Goal: Transaction & Acquisition: Purchase product/service

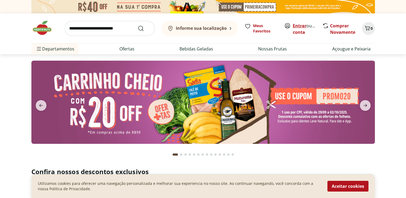
click at [299, 27] on link "Entrar" at bounding box center [300, 26] width 14 height 6
click at [219, 27] on b "Informe sua localização" at bounding box center [201, 28] width 51 height 6
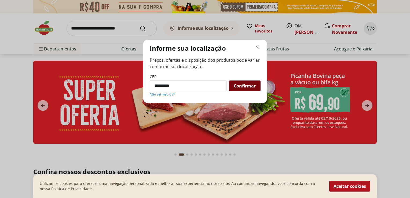
type input "*********"
click at [248, 84] on span "Confirmar" at bounding box center [245, 86] width 22 height 4
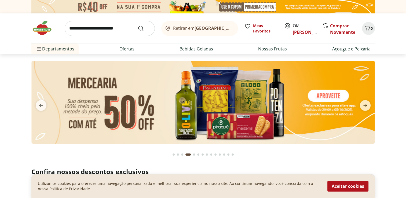
click at [321, 99] on img at bounding box center [202, 102] width 343 height 83
select select "**********"
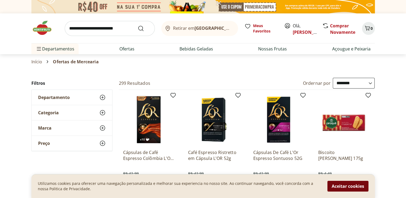
click at [349, 186] on button "Aceitar cookies" at bounding box center [347, 186] width 41 height 11
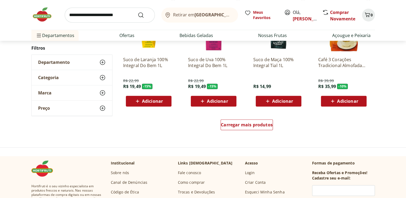
scroll to position [346, 0]
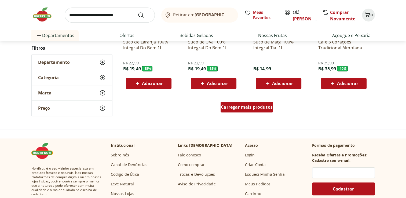
click at [248, 105] on span "Carregar mais produtos" at bounding box center [247, 107] width 52 height 4
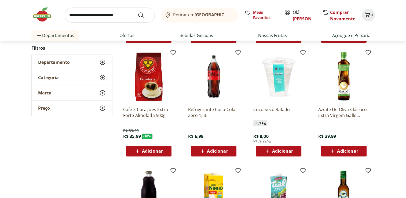
scroll to position [398, 0]
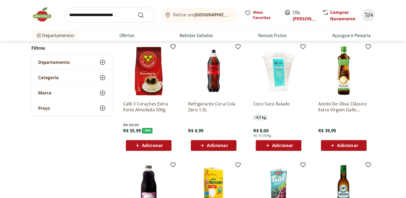
click at [217, 143] on span "Adicionar" at bounding box center [217, 145] width 21 height 4
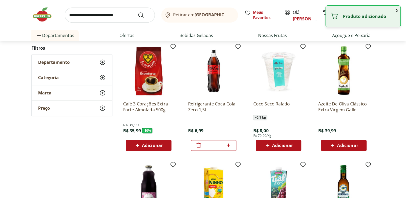
click at [345, 104] on p "Azeite De Oliva Clássico Extra Virgem Gallo 500Ml" at bounding box center [343, 107] width 51 height 12
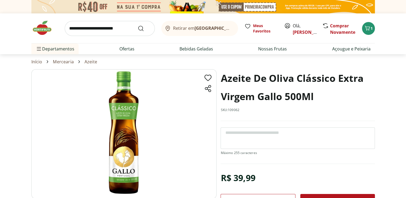
scroll to position [398, 0]
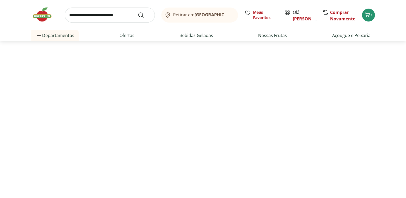
select select "**********"
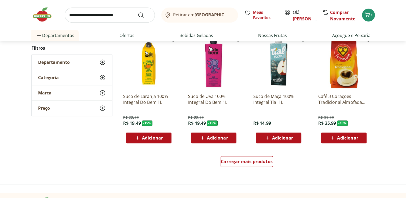
scroll to position [516, 0]
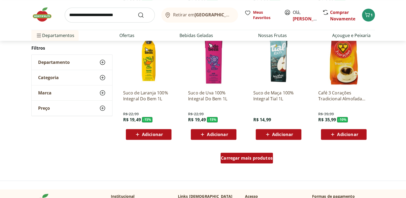
click at [235, 163] on div "Carregar mais produtos" at bounding box center [246, 158] width 52 height 11
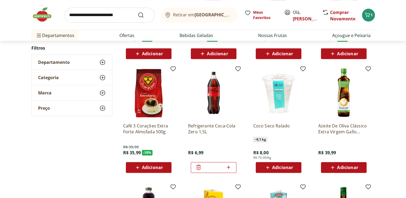
scroll to position [602, 0]
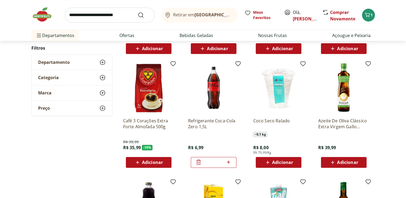
click at [343, 164] on span "Adicionar" at bounding box center [347, 162] width 21 height 4
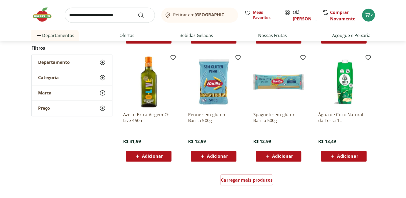
scroll to position [853, 0]
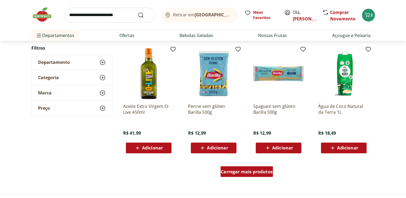
click at [250, 169] on span "Carregar mais produtos" at bounding box center [247, 171] width 52 height 4
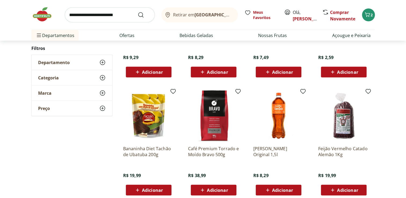
scroll to position [1046, 0]
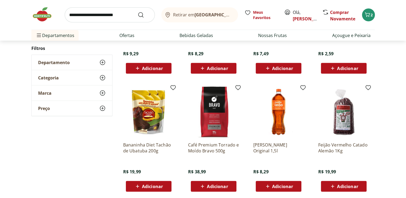
click at [153, 185] on span "Adicionar" at bounding box center [152, 186] width 21 height 4
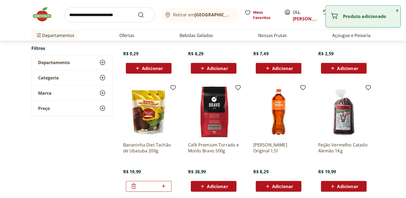
click at [134, 187] on icon at bounding box center [133, 186] width 6 height 6
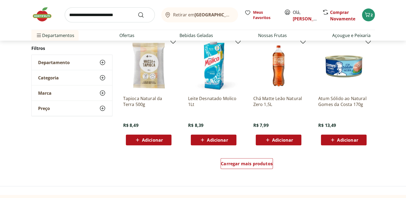
scroll to position [1246, 0]
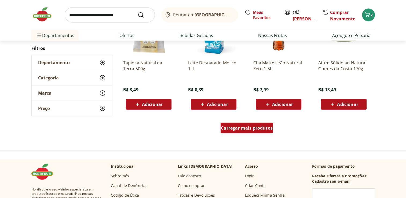
click at [249, 126] on span "Carregar mais produtos" at bounding box center [247, 128] width 52 height 4
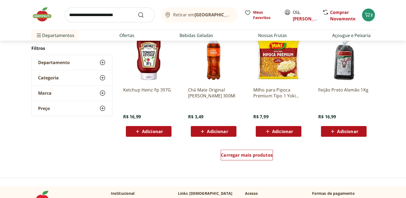
scroll to position [1571, 0]
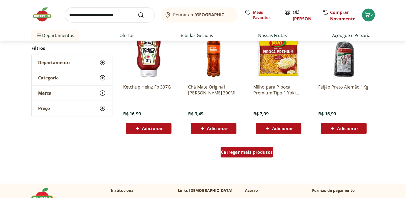
click at [235, 153] on span "Carregar mais produtos" at bounding box center [247, 152] width 52 height 4
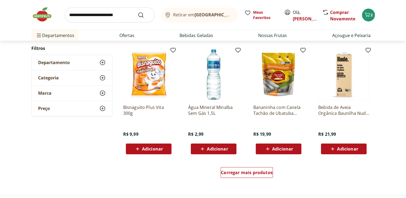
scroll to position [1904, 0]
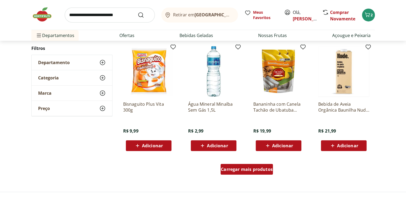
click at [232, 174] on div "Carregar mais produtos" at bounding box center [246, 169] width 52 height 11
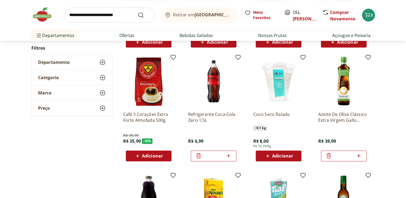
scroll to position [615, 0]
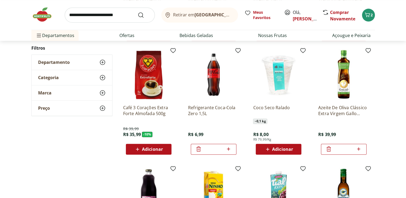
click at [197, 150] on icon at bounding box center [198, 148] width 4 height 5
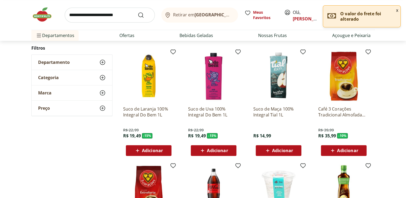
scroll to position [324, 0]
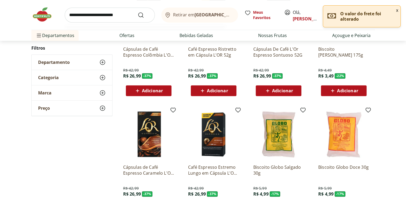
click at [99, 15] on input "search" at bounding box center [110, 15] width 90 height 15
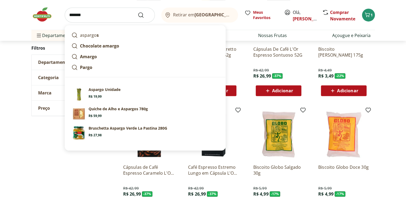
type input "*******"
click at [138, 12] on button "Submit Search" at bounding box center [144, 15] width 13 height 6
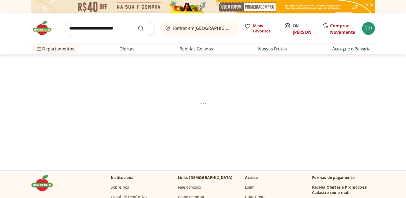
select select "**********"
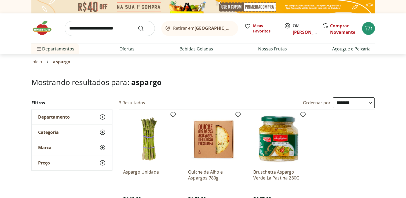
click at [99, 15] on div "Retirar em Rio de Janeiro/RJ Meus Favoritos Olá, Fernanda Comprar Novamente 1" at bounding box center [202, 28] width 343 height 30
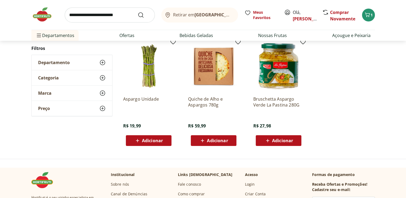
scroll to position [75, 0]
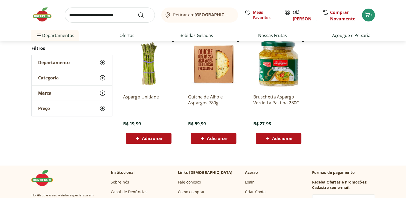
click at [152, 140] on span "Adicionar" at bounding box center [152, 138] width 21 height 4
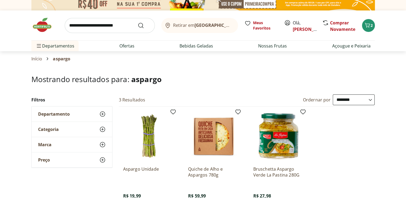
scroll to position [0, 0]
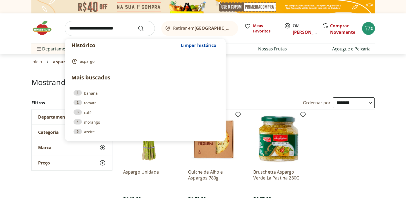
click at [100, 34] on input "search" at bounding box center [110, 28] width 90 height 15
click at [89, 94] on link "1 banana" at bounding box center [144, 93] width 143 height 6
type input "******"
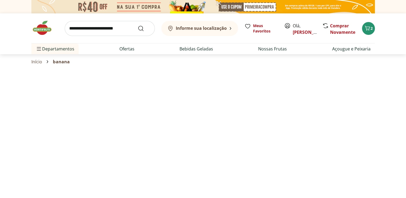
select select "**********"
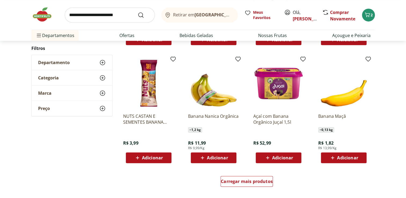
scroll to position [297, 0]
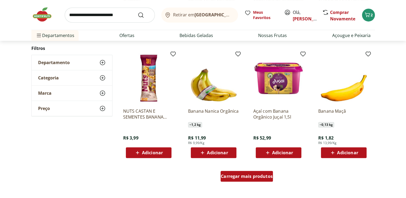
click at [259, 175] on span "Carregar mais produtos" at bounding box center [247, 176] width 52 height 4
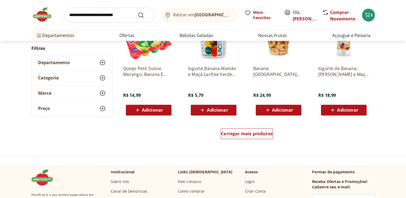
scroll to position [691, 0]
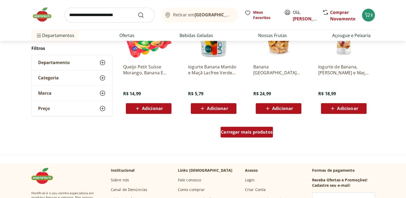
click at [256, 130] on span "Carregar mais produtos" at bounding box center [247, 132] width 52 height 4
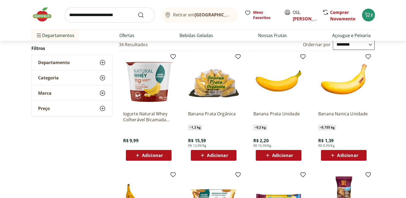
scroll to position [62, 0]
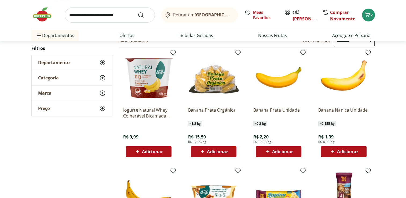
click at [280, 153] on span "Adicionar" at bounding box center [282, 151] width 21 height 4
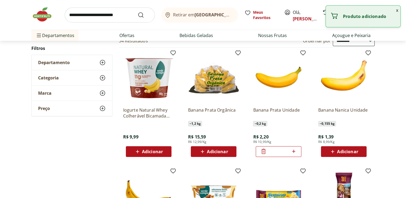
click at [293, 152] on icon at bounding box center [293, 151] width 3 height 3
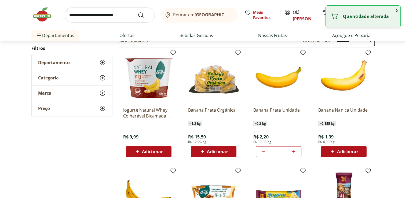
click at [293, 152] on icon at bounding box center [293, 151] width 3 height 3
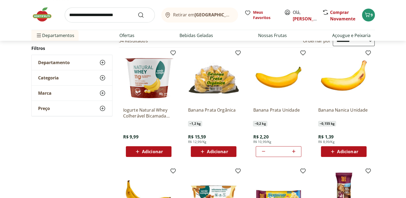
click at [293, 152] on icon at bounding box center [293, 151] width 3 height 3
type input "*"
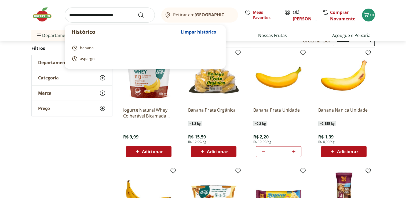
click at [116, 13] on input "search" at bounding box center [110, 15] width 90 height 15
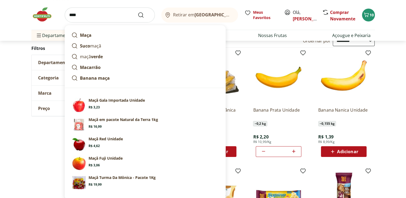
type input "****"
click at [138, 12] on button "Submit Search" at bounding box center [144, 15] width 13 height 6
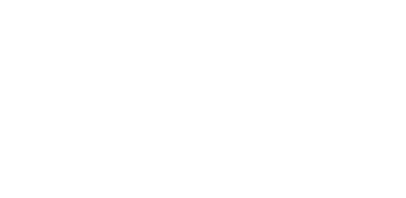
select select "**********"
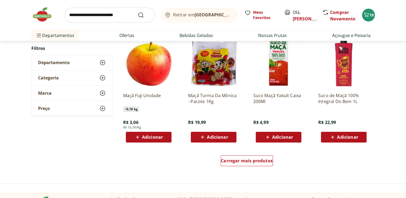
scroll to position [301, 0]
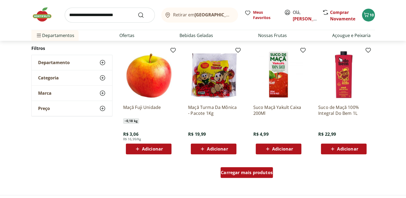
click at [260, 176] on div "Carregar mais produtos" at bounding box center [246, 172] width 52 height 11
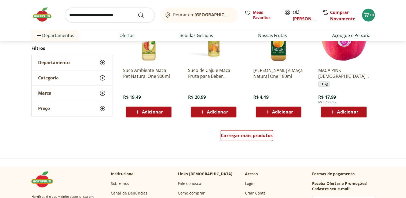
scroll to position [692, 0]
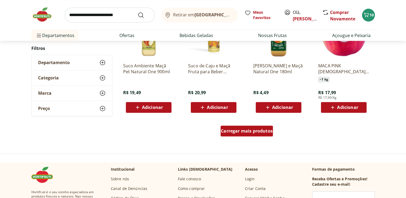
click at [248, 132] on span "Carregar mais produtos" at bounding box center [247, 131] width 52 height 4
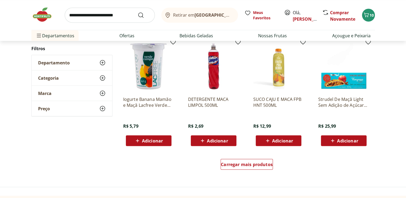
scroll to position [1012, 0]
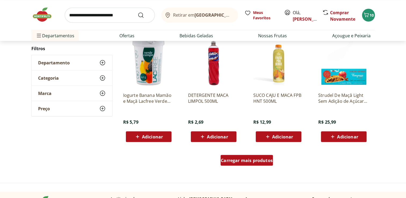
click at [256, 156] on div "Carregar mais produtos" at bounding box center [246, 160] width 52 height 11
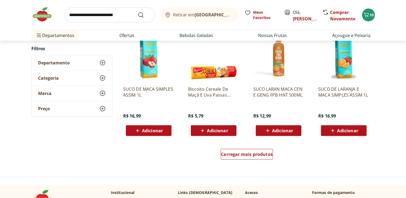
scroll to position [1370, 0]
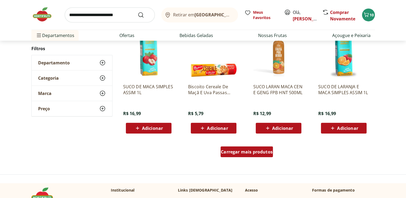
click at [260, 147] on div "Carregar mais produtos" at bounding box center [246, 151] width 52 height 11
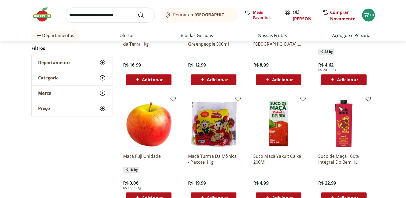
scroll to position [268, 0]
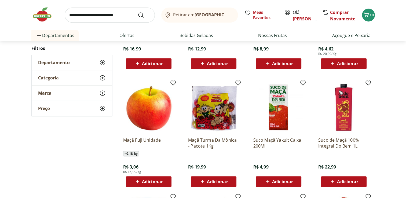
click at [154, 179] on span "Adicionar" at bounding box center [152, 181] width 21 height 4
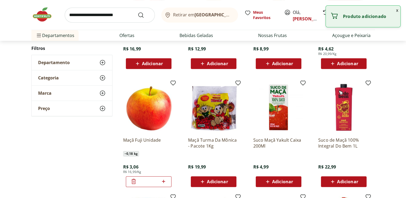
click at [164, 182] on icon at bounding box center [163, 181] width 7 height 6
type input "*"
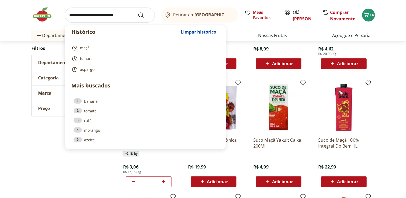
click at [117, 12] on input "search" at bounding box center [110, 15] width 90 height 15
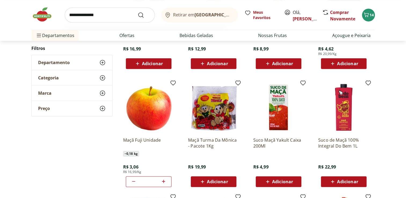
type input "**********"
click at [138, 12] on button "Submit Search" at bounding box center [144, 15] width 13 height 6
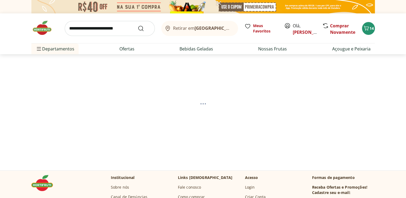
select select "**********"
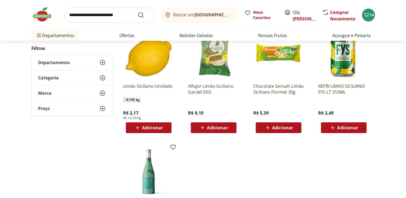
scroll to position [87, 0]
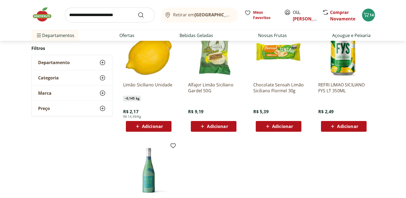
click at [151, 125] on span "Adicionar" at bounding box center [152, 126] width 21 height 4
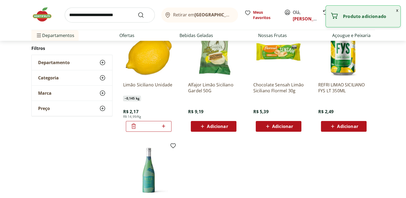
click at [163, 127] on icon at bounding box center [163, 126] width 7 height 6
type input "*"
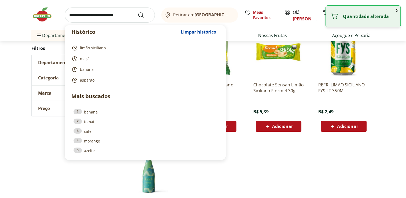
click at [101, 13] on input "search" at bounding box center [110, 15] width 90 height 15
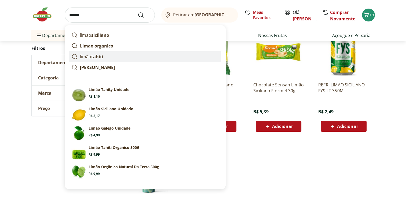
click at [98, 56] on strong "tahiti" at bounding box center [97, 57] width 12 height 6
type input "**********"
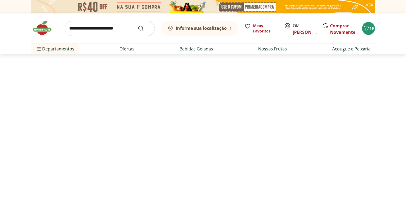
select select "**********"
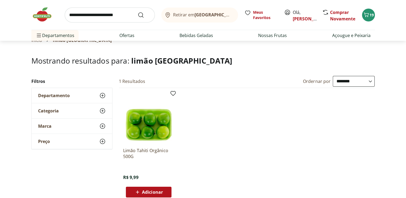
scroll to position [1, 0]
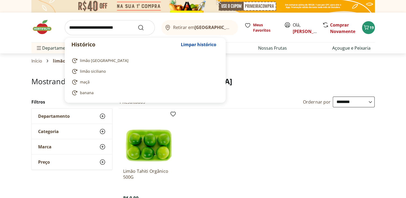
click at [113, 30] on input "search" at bounding box center [110, 27] width 90 height 15
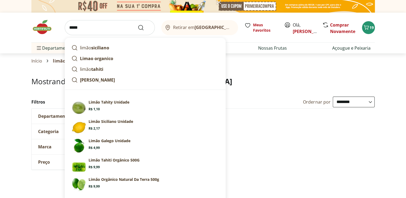
type input "*****"
click at [138, 24] on button "Submit Search" at bounding box center [144, 27] width 13 height 6
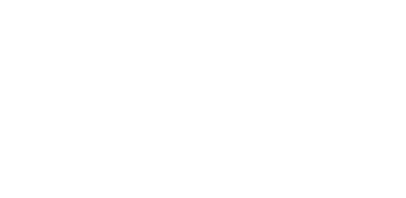
select select "**********"
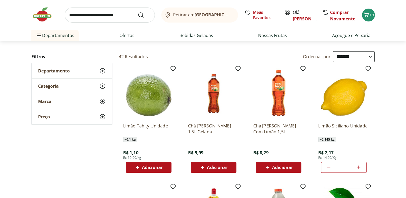
scroll to position [42, 0]
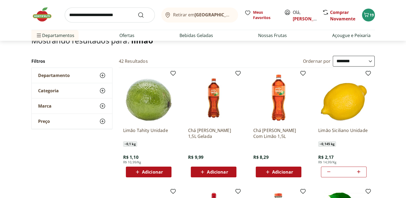
click at [149, 170] on span "Adicionar" at bounding box center [152, 172] width 21 height 4
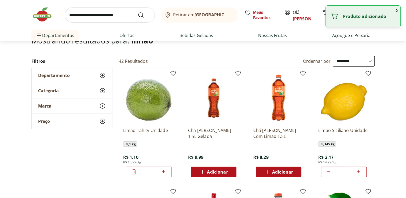
click at [163, 173] on icon at bounding box center [163, 171] width 7 height 6
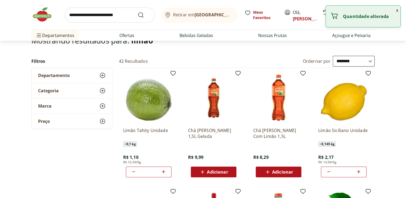
click at [163, 173] on icon at bounding box center [163, 171] width 7 height 6
type input "**"
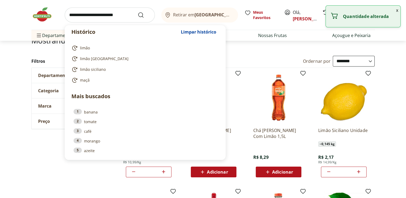
click at [115, 16] on input "search" at bounding box center [110, 15] width 90 height 15
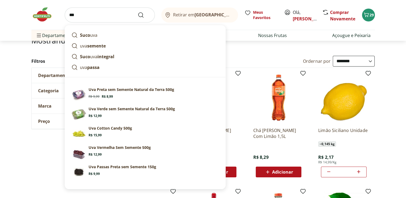
type input "***"
click at [138, 12] on button "Submit Search" at bounding box center [144, 15] width 13 height 6
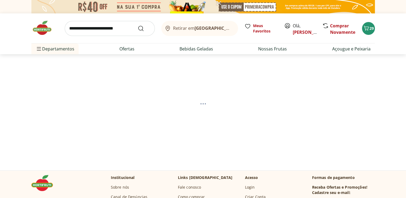
select select "**********"
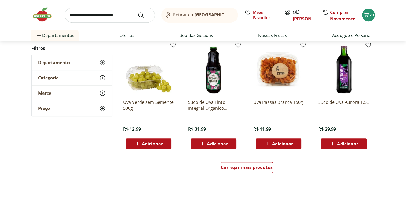
scroll to position [308, 0]
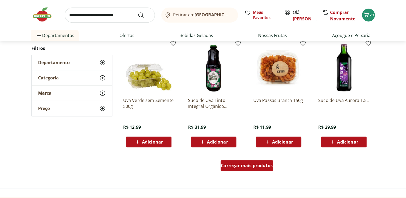
click at [241, 167] on span "Carregar mais produtos" at bounding box center [247, 165] width 52 height 4
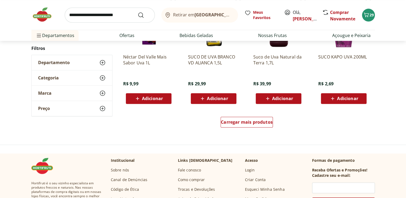
scroll to position [704, 0]
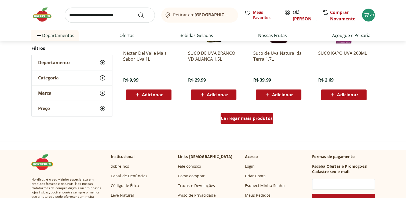
click at [246, 114] on div "Carregar mais produtos" at bounding box center [246, 118] width 52 height 11
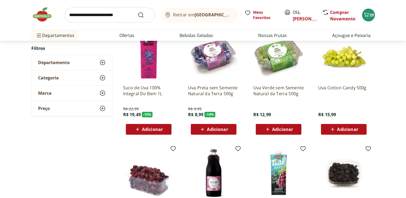
scroll to position [50, 0]
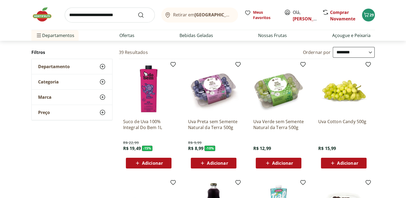
click at [287, 161] on span "Adicionar" at bounding box center [282, 163] width 21 height 4
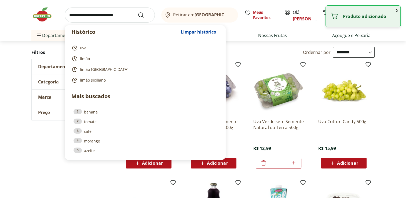
click at [88, 13] on input "search" at bounding box center [110, 15] width 90 height 15
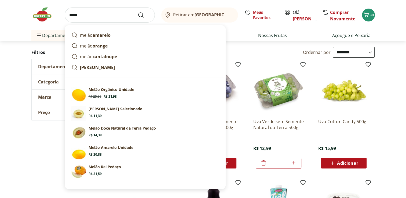
type input "*****"
click at [138, 12] on button "Submit Search" at bounding box center [144, 15] width 13 height 6
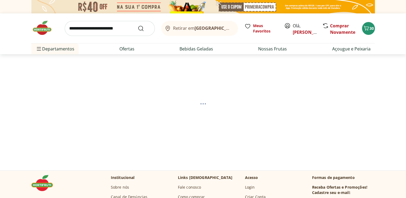
select select "**********"
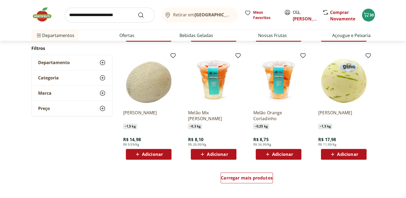
scroll to position [300, 0]
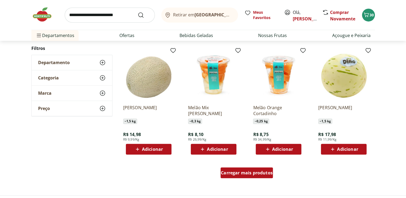
click at [238, 176] on div "Carregar mais produtos" at bounding box center [246, 172] width 52 height 11
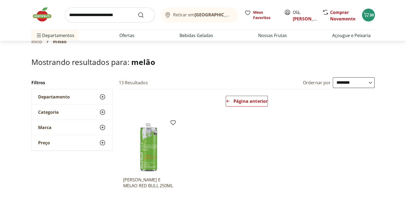
scroll to position [23, 0]
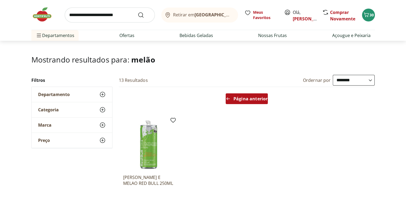
click at [253, 97] on span "Página anterior" at bounding box center [250, 99] width 34 height 4
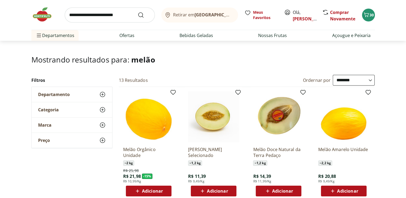
click at [205, 188] on icon at bounding box center [202, 191] width 7 height 6
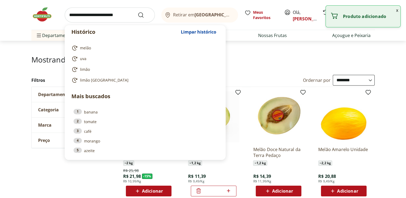
click at [96, 11] on input "search" at bounding box center [110, 15] width 90 height 15
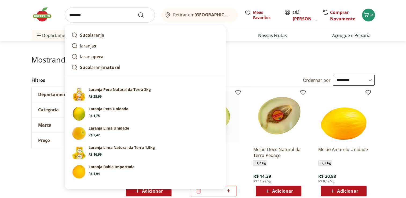
type input "*******"
click at [138, 12] on button "Submit Search" at bounding box center [144, 15] width 13 height 6
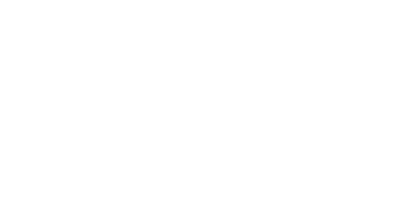
select select "**********"
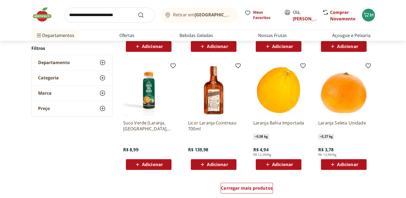
scroll to position [290, 0]
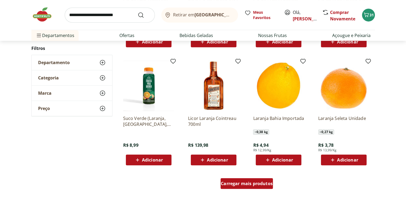
click at [245, 182] on span "Carregar mais produtos" at bounding box center [247, 183] width 52 height 4
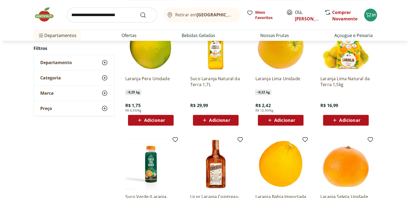
scroll to position [182, 0]
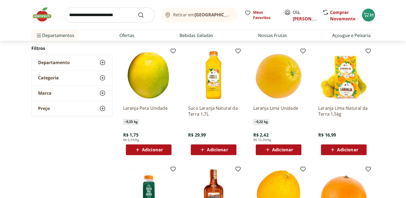
click at [153, 150] on span "Adicionar" at bounding box center [152, 149] width 21 height 4
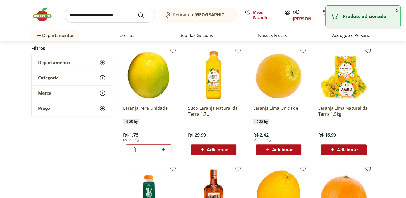
click at [164, 151] on icon at bounding box center [163, 149] width 7 height 6
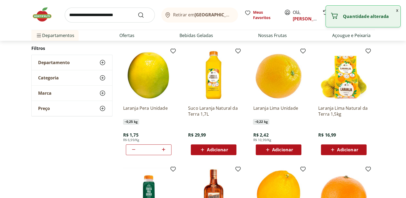
click at [164, 151] on icon at bounding box center [163, 149] width 7 height 6
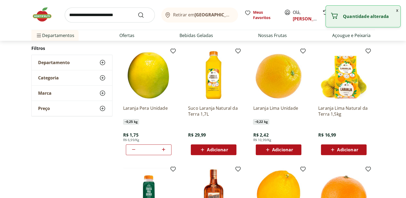
click at [164, 151] on icon at bounding box center [163, 149] width 7 height 6
type input "**"
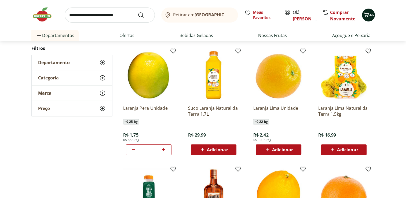
click at [372, 15] on span "46" at bounding box center [371, 14] width 4 height 5
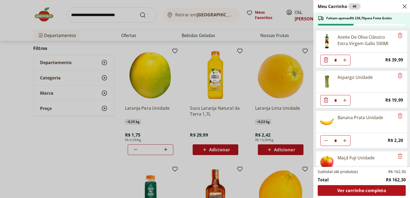
drag, startPoint x: 409, startPoint y: 45, endPoint x: 407, endPoint y: 48, distance: 3.5
click at [405, 48] on div "Meu Carrinho 46 Faltam apenas R$ 236,70 para Frete Grátis Azeite De Oliva Cláss…" at bounding box center [361, 99] width 97 height 198
click at [398, 36] on icon "Remove" at bounding box center [400, 35] width 4 height 5
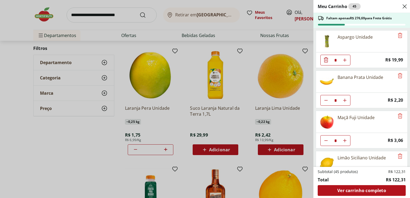
drag, startPoint x: 409, startPoint y: 43, endPoint x: 409, endPoint y: 49, distance: 5.9
click at [405, 49] on div "Meu Carrinho 45 Faltam apenas R$ 276,69 para Frete Grátis Aspargo Unidade * Pri…" at bounding box center [361, 99] width 97 height 198
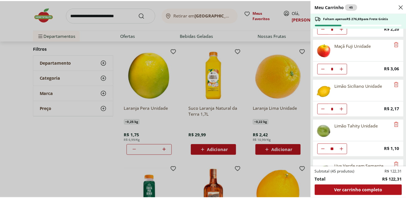
scroll to position [0, 0]
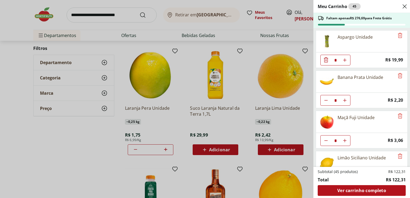
click at [35, 160] on div "Meu Carrinho 45 Faltam apenas R$ 276,69 para Frete Grátis Aspargo Unidade * Pri…" at bounding box center [205, 99] width 410 height 198
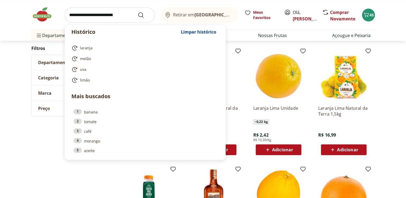
click at [107, 18] on input "search" at bounding box center [110, 15] width 90 height 15
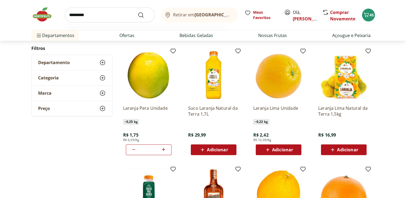
type input "*********"
click at [138, 12] on button "Submit Search" at bounding box center [144, 15] width 13 height 6
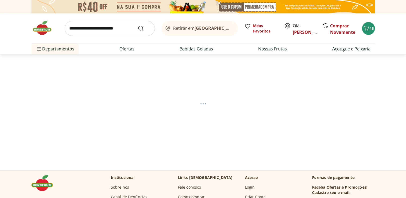
select select "**********"
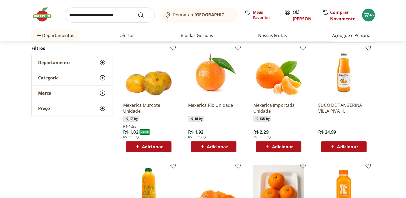
scroll to position [66, 0]
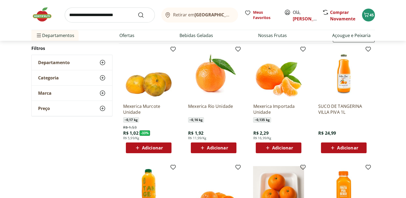
click at [216, 146] on span "Adicionar" at bounding box center [217, 148] width 21 height 4
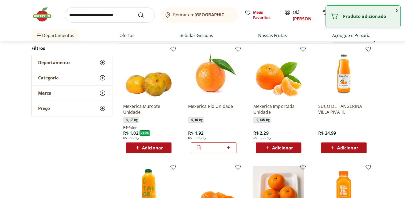
click at [231, 147] on icon at bounding box center [228, 147] width 7 height 6
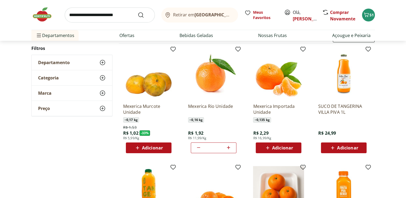
click at [231, 147] on icon at bounding box center [228, 147] width 7 height 6
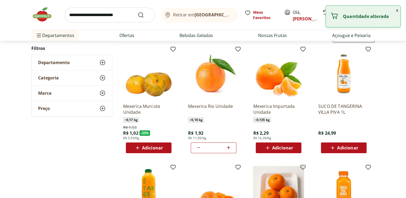
click at [231, 147] on icon at bounding box center [228, 147] width 7 height 6
type input "*"
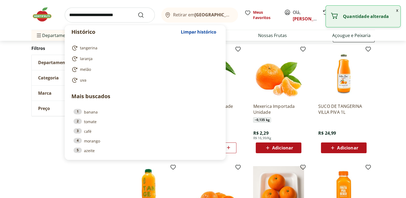
click at [89, 11] on input "search" at bounding box center [110, 15] width 90 height 15
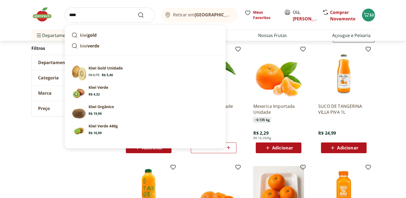
type input "****"
click at [138, 12] on button "Submit Search" at bounding box center [144, 15] width 13 height 6
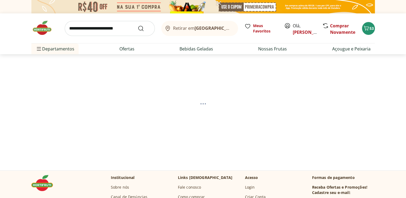
select select "**********"
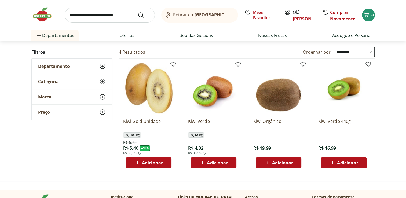
scroll to position [50, 0]
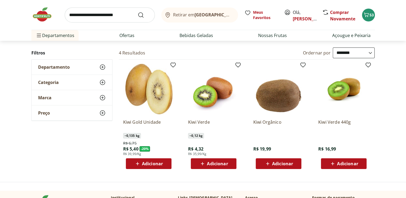
click at [161, 163] on span "Adicionar" at bounding box center [152, 163] width 21 height 4
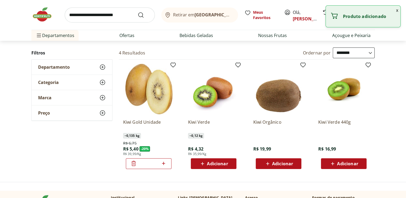
click at [161, 163] on icon at bounding box center [163, 163] width 7 height 6
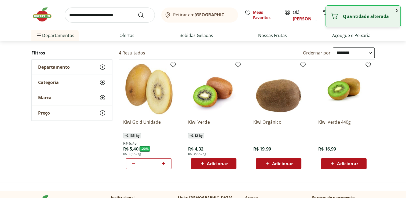
type input "*"
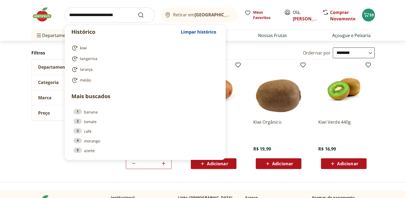
click at [107, 12] on input "search" at bounding box center [110, 15] width 90 height 15
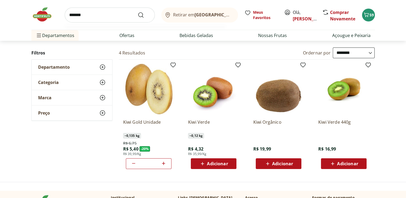
type input "*******"
click at [138, 12] on button "Submit Search" at bounding box center [144, 15] width 13 height 6
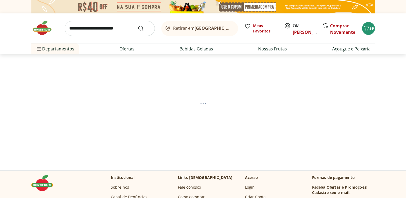
select select "**********"
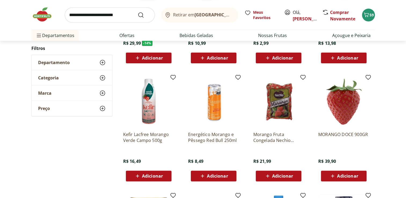
scroll to position [157, 0]
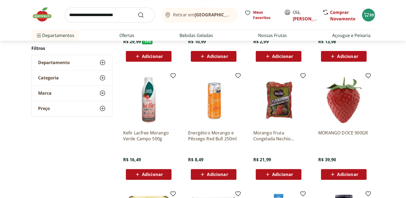
click at [276, 107] on img at bounding box center [278, 100] width 51 height 51
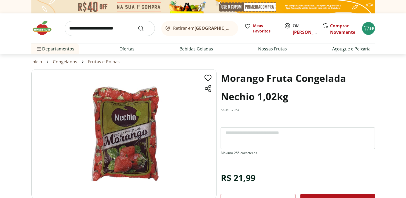
scroll to position [157, 0]
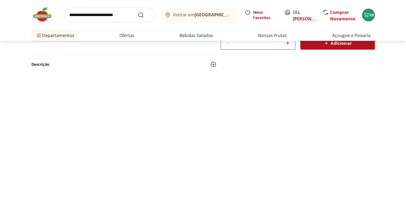
select select "**********"
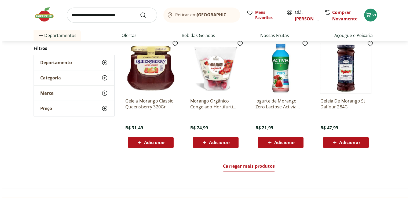
scroll to position [314, 0]
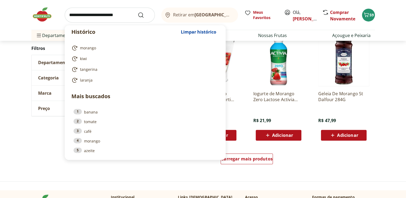
click at [102, 18] on input "search" at bounding box center [110, 15] width 90 height 15
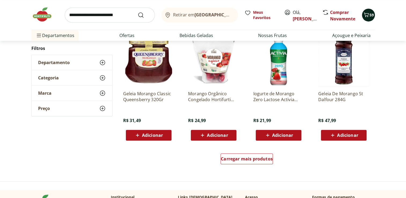
click at [367, 16] on icon "Carrinho" at bounding box center [366, 15] width 6 height 6
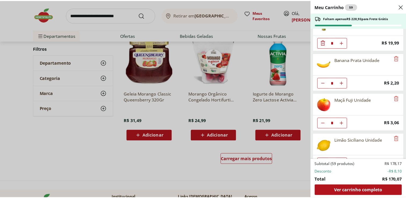
scroll to position [0, 0]
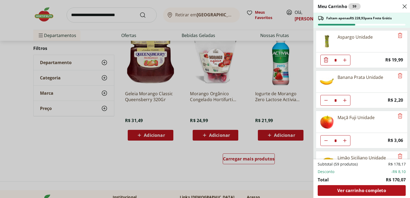
click at [77, 15] on div "Meu Carrinho 59 Faltam apenas R$ 228,93 para Frete Grátis Aspargo Unidade * Pri…" at bounding box center [205, 99] width 410 height 198
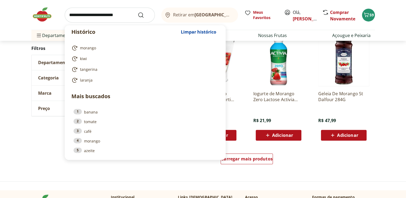
click at [77, 15] on input "search" at bounding box center [110, 15] width 90 height 15
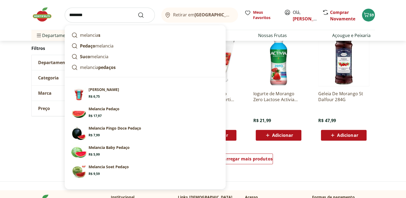
type input "********"
click at [138, 12] on button "Submit Search" at bounding box center [144, 15] width 13 height 6
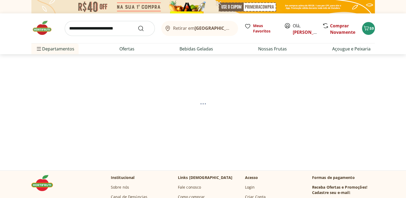
select select "**********"
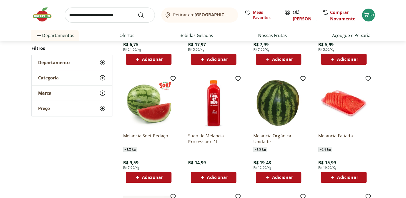
scroll to position [155, 0]
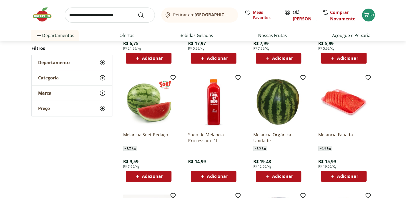
click at [144, 176] on span "Adicionar" at bounding box center [152, 176] width 21 height 4
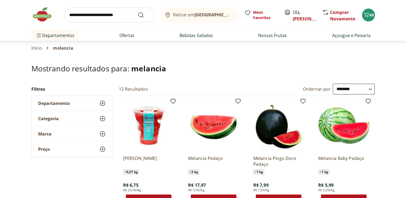
scroll to position [0, 0]
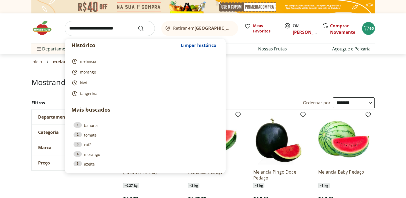
click at [109, 33] on input "search" at bounding box center [110, 28] width 90 height 15
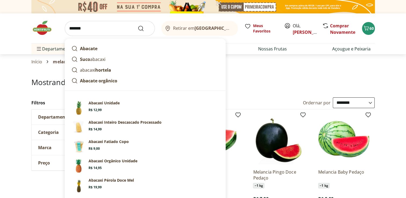
type input "*******"
click at [138, 25] on button "Submit Search" at bounding box center [144, 28] width 13 height 6
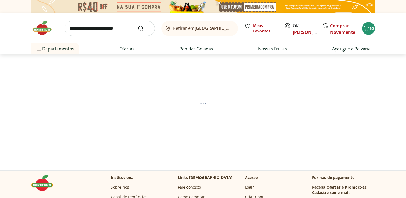
select select "**********"
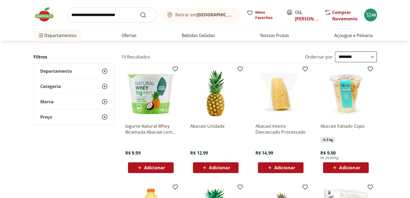
scroll to position [45, 0]
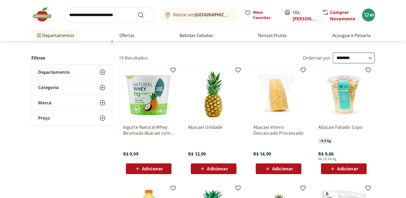
click at [219, 169] on span "Adicionar" at bounding box center [217, 169] width 21 height 4
click at [97, 10] on input "search" at bounding box center [110, 15] width 90 height 15
click at [370, 18] on button "61" at bounding box center [368, 15] width 13 height 13
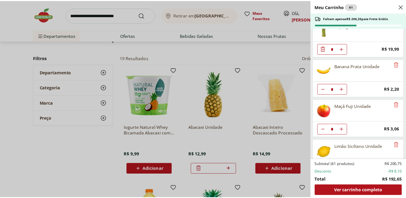
scroll to position [0, 0]
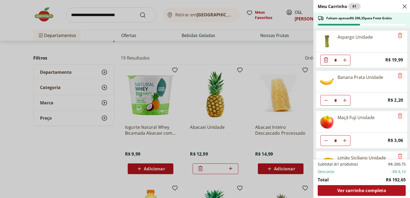
click at [57, 183] on div "Meu Carrinho 61 Faltam apenas R$ 206,35 para Frete Grátis Aspargo Unidade * Pri…" at bounding box center [205, 99] width 410 height 198
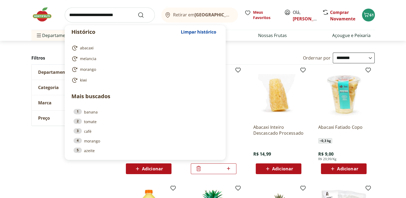
click at [117, 14] on input "search" at bounding box center [110, 15] width 90 height 15
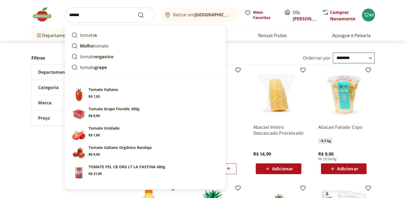
type input "******"
click at [138, 12] on button "Submit Search" at bounding box center [144, 15] width 13 height 6
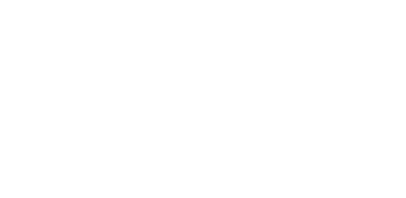
select select "**********"
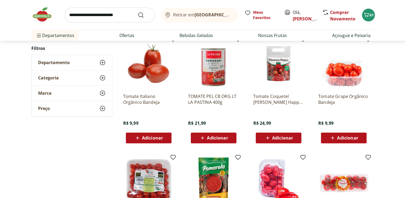
scroll to position [190, 0]
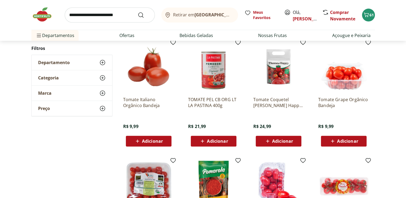
click at [345, 88] on img at bounding box center [343, 66] width 51 height 51
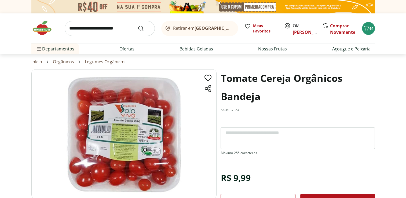
scroll to position [190, 0]
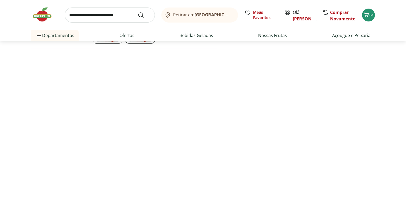
select select "**********"
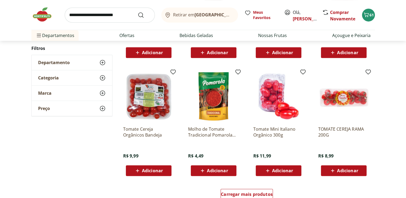
scroll to position [282, 0]
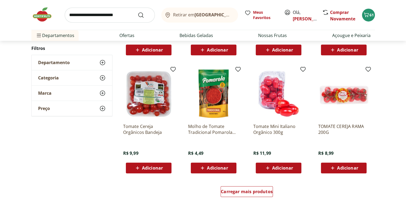
click at [344, 96] on img at bounding box center [343, 93] width 51 height 51
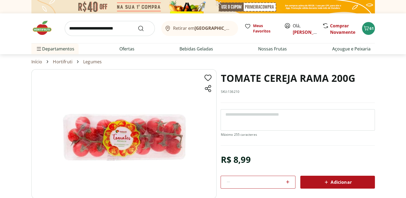
scroll to position [282, 0]
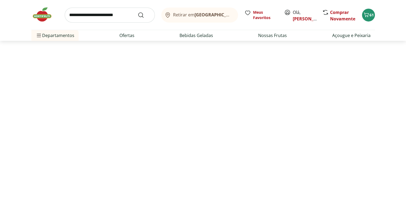
select select "**********"
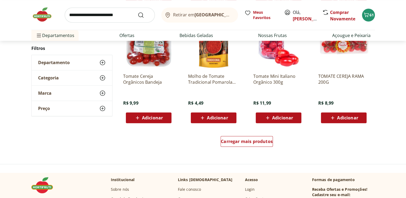
scroll to position [526, 0]
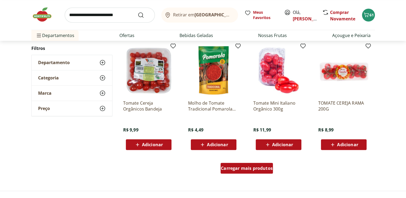
click at [240, 171] on div "Carregar mais produtos" at bounding box center [246, 168] width 52 height 11
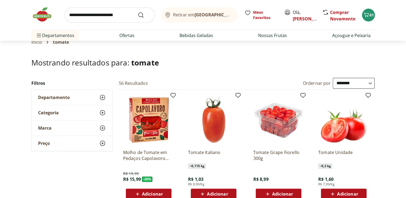
scroll to position [285, 0]
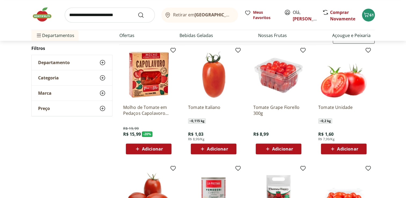
click at [272, 143] on button "Adicionar" at bounding box center [279, 148] width 46 height 11
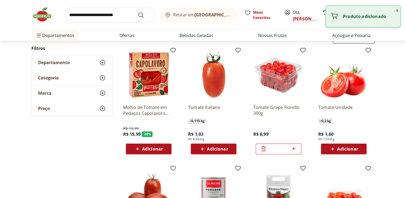
click at [218, 147] on span "Adicionar" at bounding box center [217, 149] width 21 height 4
click at [228, 149] on icon at bounding box center [228, 148] width 3 height 3
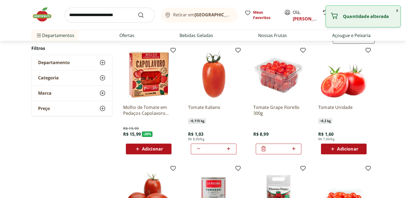
type input "*"
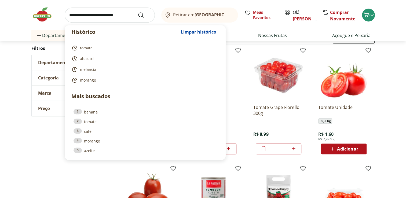
click at [103, 17] on input "search" at bounding box center [110, 15] width 90 height 15
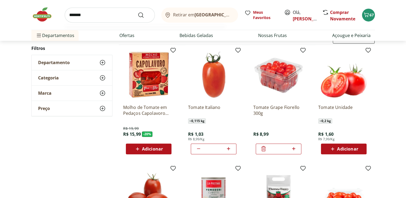
type input "*******"
click at [138, 12] on button "Submit Search" at bounding box center [144, 15] width 13 height 6
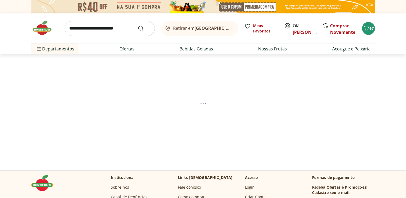
select select "**********"
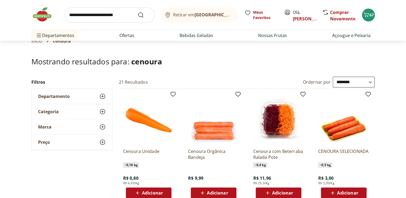
scroll to position [38, 0]
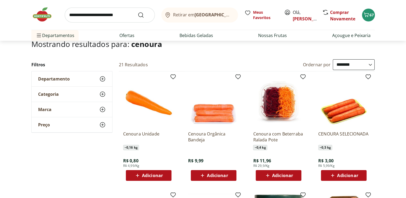
click at [153, 178] on span "Adicionar" at bounding box center [152, 175] width 21 height 4
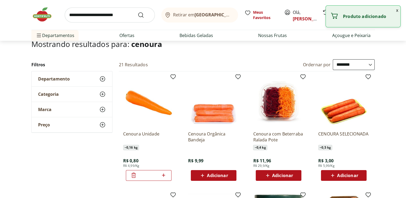
click at [166, 175] on icon at bounding box center [163, 175] width 7 height 6
type input "*"
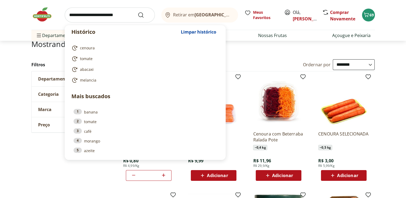
click at [98, 17] on input "search" at bounding box center [110, 15] width 90 height 15
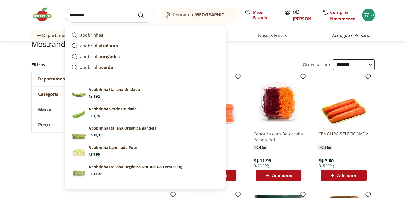
type input "*********"
click at [138, 12] on button "Submit Search" at bounding box center [144, 15] width 13 height 6
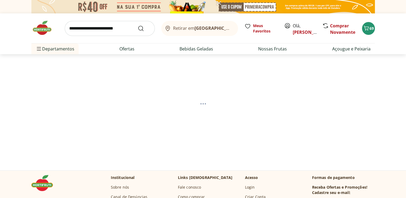
select select "**********"
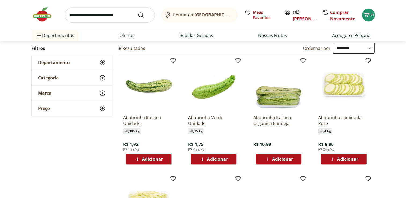
scroll to position [49, 0]
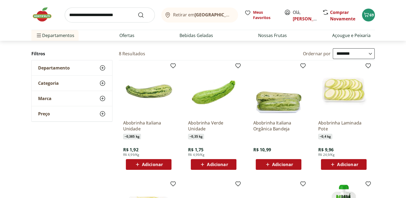
click at [219, 163] on span "Adicionar" at bounding box center [217, 164] width 21 height 4
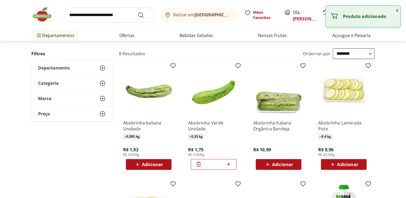
click at [229, 165] on icon at bounding box center [228, 164] width 7 height 6
type input "*"
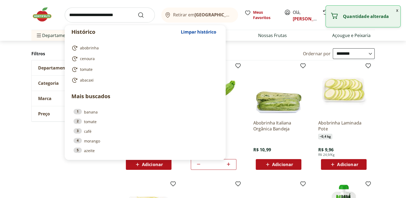
click at [117, 15] on input "search" at bounding box center [110, 15] width 90 height 15
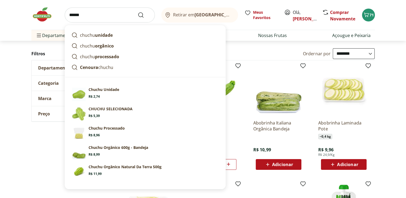
type input "******"
click at [138, 12] on button "Submit Search" at bounding box center [144, 15] width 13 height 6
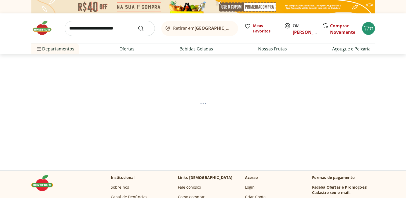
select select "**********"
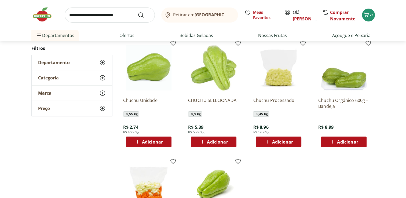
scroll to position [67, 0]
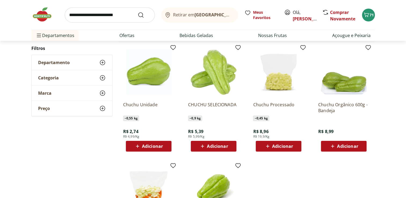
click at [157, 141] on button "Adicionar" at bounding box center [149, 146] width 46 height 11
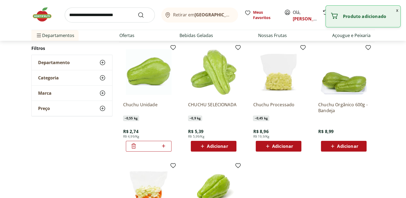
click at [166, 148] on icon at bounding box center [163, 146] width 7 height 6
type input "*"
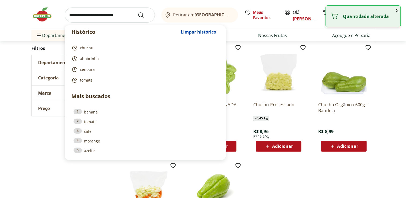
click at [100, 17] on input "search" at bounding box center [110, 15] width 90 height 15
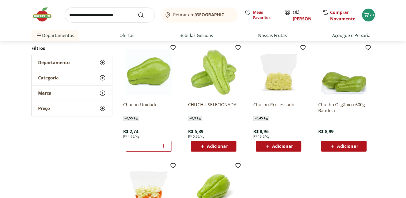
click at [20, 150] on div "**********" at bounding box center [203, 152] width 406 height 244
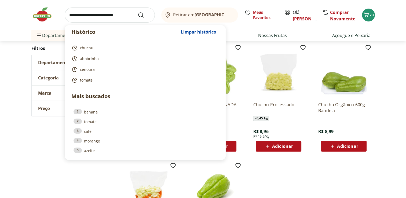
click at [90, 12] on input "search" at bounding box center [110, 15] width 90 height 15
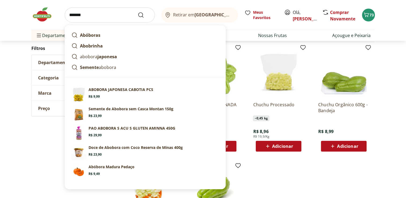
type input "*******"
click at [138, 12] on button "Submit Search" at bounding box center [144, 15] width 13 height 6
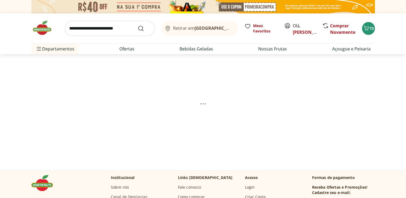
select select "**********"
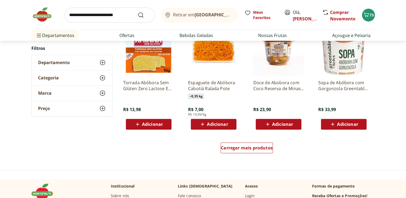
scroll to position [336, 0]
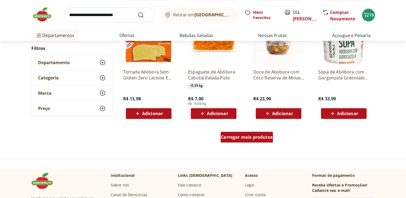
click at [257, 139] on span "Carregar mais produtos" at bounding box center [247, 137] width 52 height 4
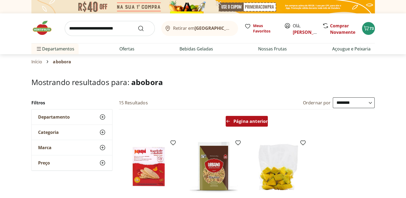
click at [257, 116] on div "Página anterior" at bounding box center [247, 121] width 42 height 11
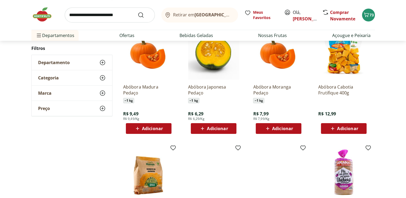
scroll to position [86, 0]
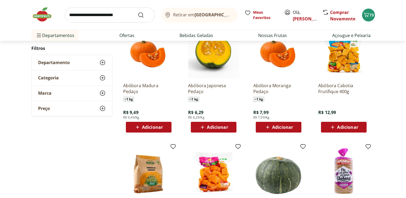
click at [208, 131] on div "Adicionar" at bounding box center [213, 127] width 37 height 10
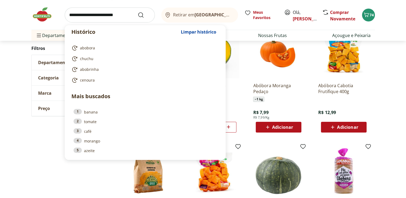
click at [98, 9] on input "search" at bounding box center [110, 15] width 90 height 15
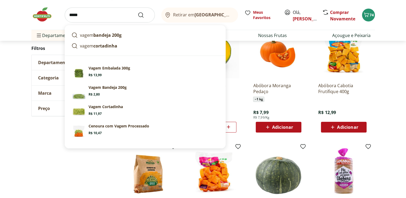
type input "*****"
click at [138, 12] on button "Submit Search" at bounding box center [144, 15] width 13 height 6
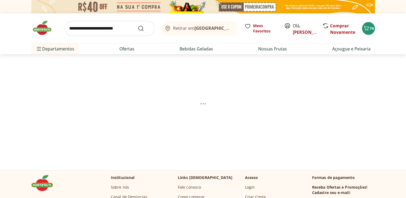
select select "**********"
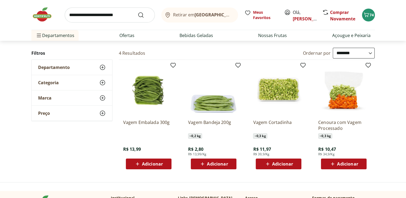
scroll to position [51, 0]
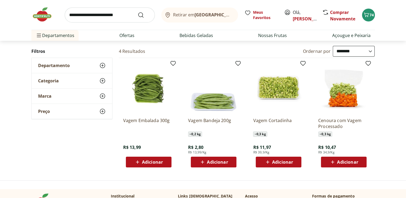
click at [208, 163] on span "Adicionar" at bounding box center [217, 162] width 21 height 4
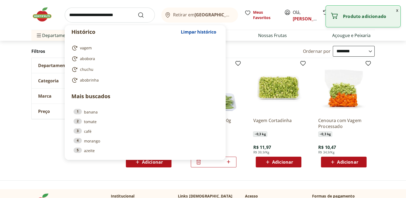
click at [103, 11] on input "search" at bounding box center [110, 15] width 90 height 15
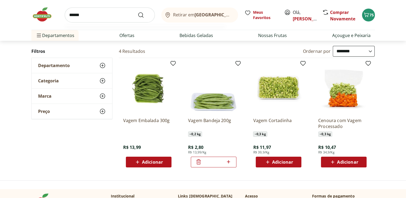
type input "******"
click at [138, 12] on button "Submit Search" at bounding box center [144, 15] width 13 height 6
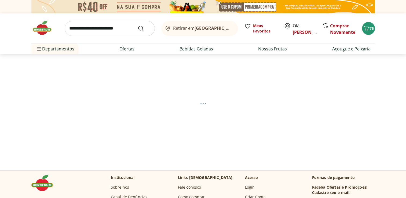
select select "**********"
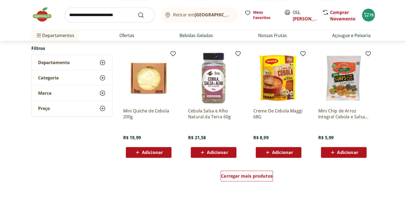
scroll to position [300, 0]
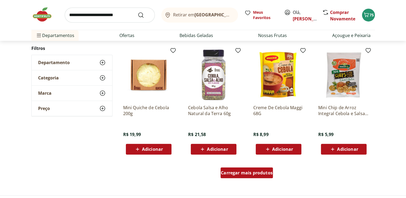
click at [251, 177] on div "Carregar mais produtos" at bounding box center [246, 172] width 52 height 11
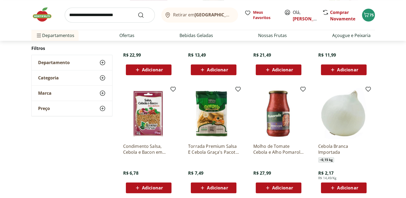
scroll to position [504, 0]
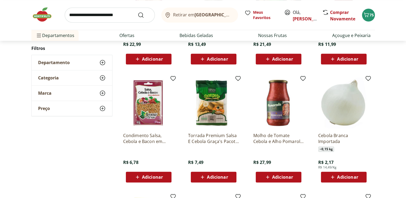
click at [339, 179] on span "Adicionar" at bounding box center [347, 177] width 21 height 4
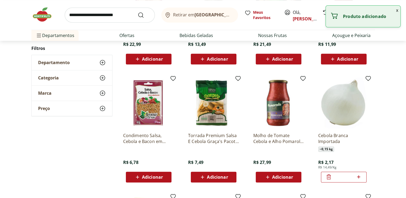
click at [359, 176] on icon at bounding box center [358, 177] width 7 height 6
type input "*"
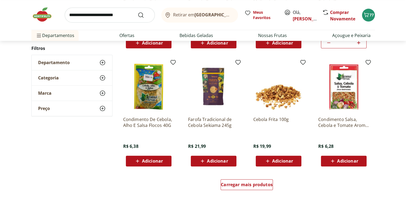
scroll to position [640, 0]
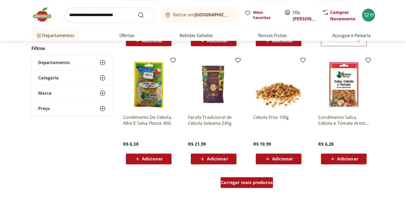
click at [248, 183] on span "Carregar mais produtos" at bounding box center [247, 182] width 52 height 4
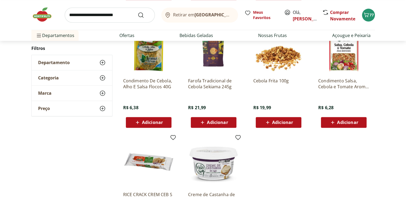
scroll to position [683, 0]
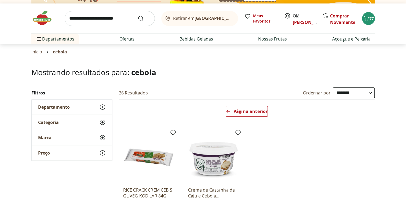
scroll to position [12, 0]
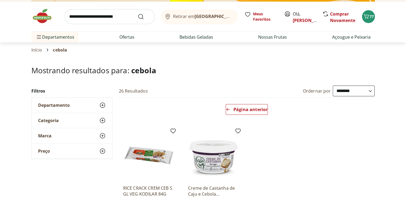
click at [258, 103] on div "Página anterior" at bounding box center [247, 111] width 260 height 26
click at [257, 107] on span "Página anterior" at bounding box center [250, 109] width 34 height 4
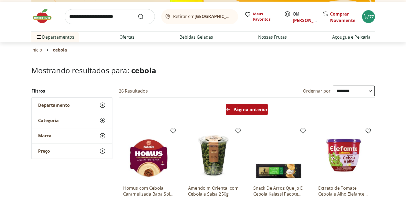
click at [257, 107] on span "Página anterior" at bounding box center [250, 109] width 34 height 4
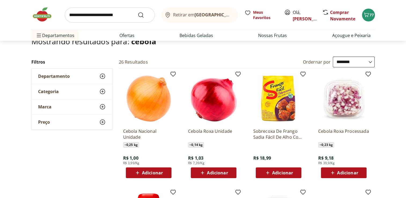
scroll to position [44, 0]
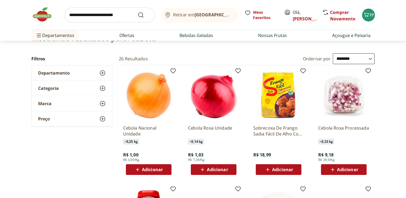
click at [152, 173] on div "Adicionar" at bounding box center [148, 170] width 37 height 10
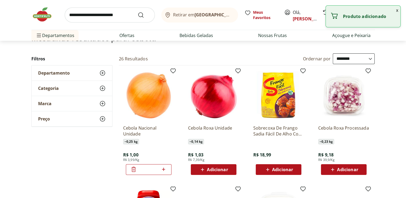
click at [164, 168] on icon at bounding box center [163, 169] width 7 height 6
type input "*"
click at [206, 168] on span "Adicionar" at bounding box center [213, 169] width 29 height 6
click at [230, 168] on icon at bounding box center [228, 169] width 7 height 6
type input "*"
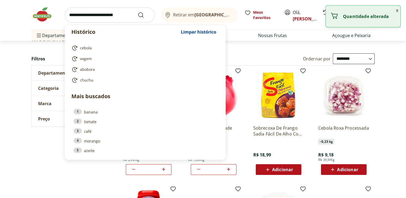
click at [86, 19] on input "search" at bounding box center [110, 15] width 90 height 15
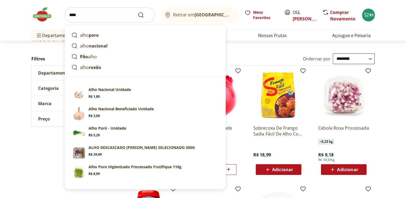
type input "****"
click at [138, 12] on button "Submit Search" at bounding box center [144, 15] width 13 height 6
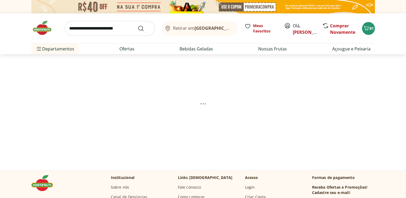
select select "**********"
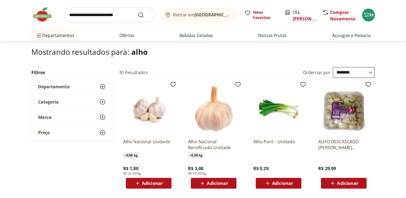
scroll to position [32, 0]
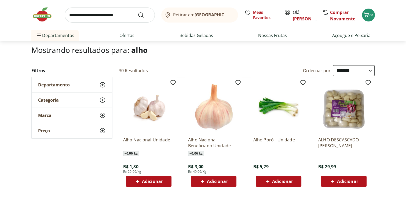
click at [150, 182] on span "Adicionar" at bounding box center [152, 181] width 21 height 4
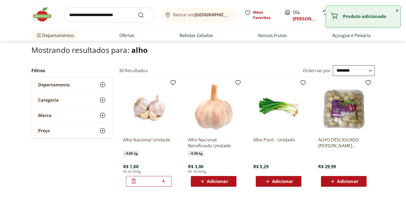
click at [164, 181] on icon at bounding box center [163, 180] width 3 height 3
type input "*"
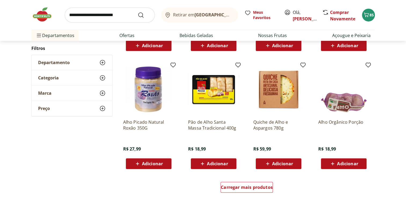
scroll to position [290, 0]
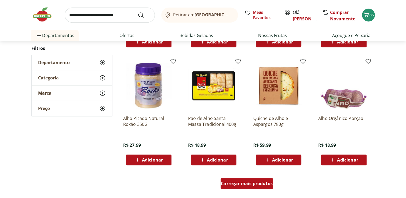
click at [236, 185] on span "Carregar mais produtos" at bounding box center [247, 183] width 52 height 4
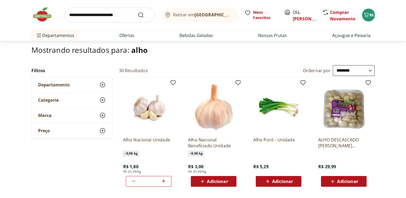
scroll to position [26, 0]
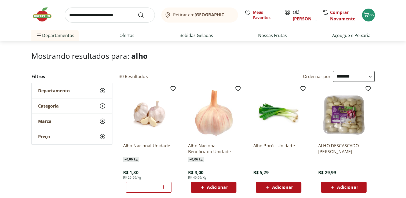
click at [287, 185] on span "Adicionar" at bounding box center [282, 187] width 21 height 4
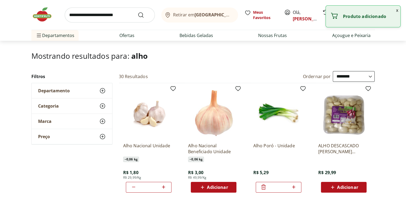
click at [93, 14] on input "search" at bounding box center [110, 15] width 90 height 15
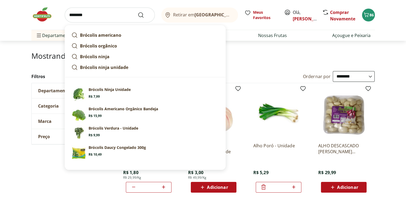
type input "********"
click at [138, 12] on button "Submit Search" at bounding box center [144, 15] width 13 height 6
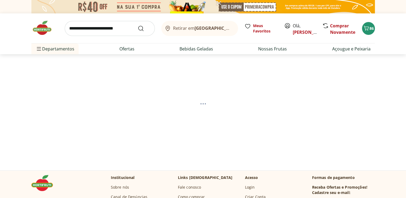
select select "**********"
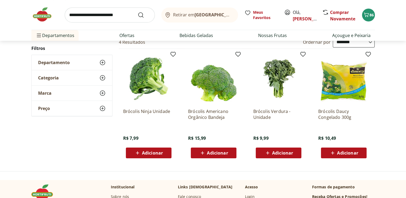
scroll to position [64, 0]
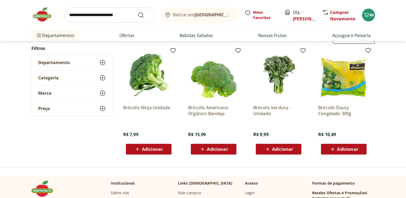
click at [146, 147] on span "Adicionar" at bounding box center [152, 149] width 21 height 4
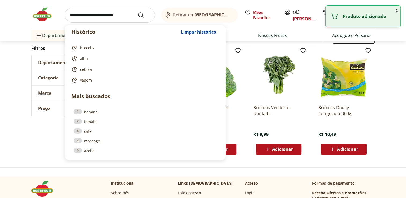
click at [112, 13] on input "search" at bounding box center [110, 15] width 90 height 15
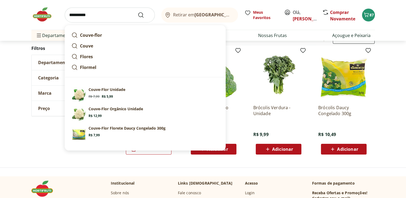
type input "**********"
click at [138, 12] on button "Submit Search" at bounding box center [144, 15] width 13 height 6
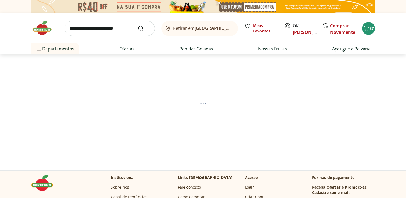
select select "**********"
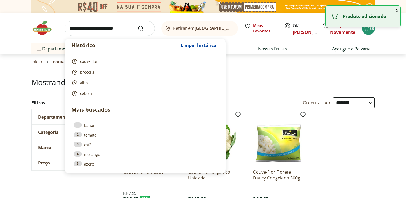
select select "**********"
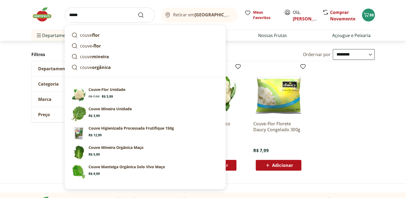
type input "*****"
click at [138, 12] on button "Submit Search" at bounding box center [144, 15] width 13 height 6
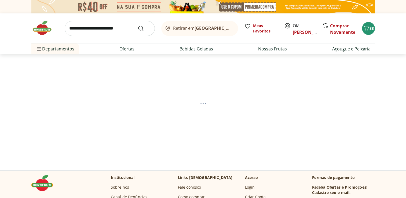
select select "**********"
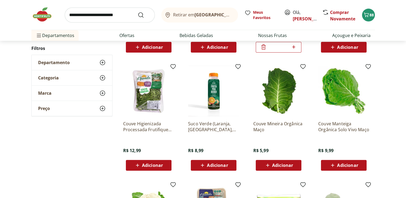
scroll to position [172, 0]
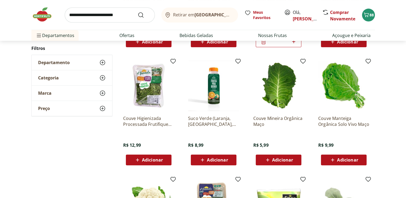
click at [283, 164] on div "Adicionar" at bounding box center [278, 160] width 37 height 10
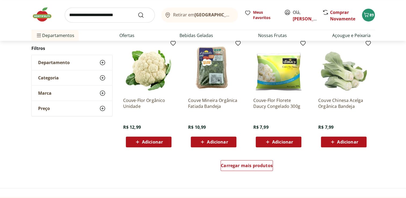
scroll to position [311, 0]
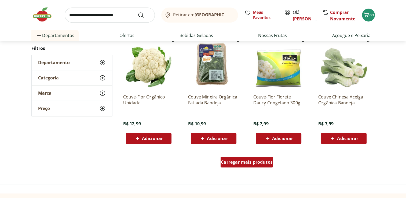
click at [259, 164] on span "Carregar mais produtos" at bounding box center [247, 162] width 52 height 4
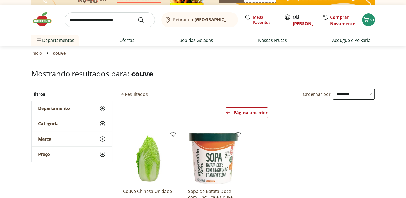
scroll to position [11, 0]
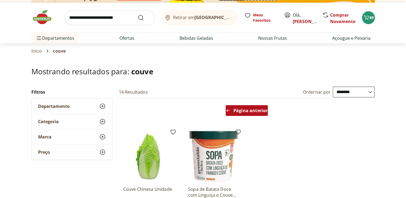
click at [251, 112] on span "Página anterior" at bounding box center [250, 110] width 34 height 4
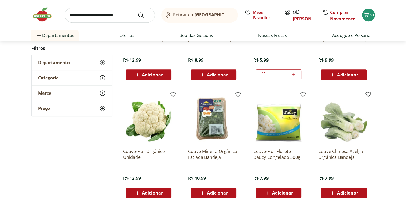
scroll to position [258, 0]
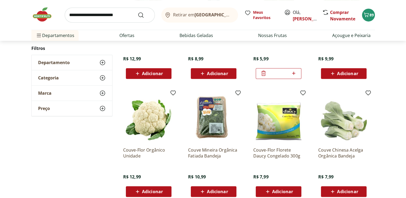
click at [210, 189] on span "Adicionar" at bounding box center [217, 191] width 21 height 4
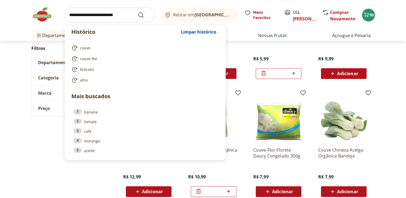
click at [105, 19] on input "search" at bounding box center [110, 15] width 90 height 15
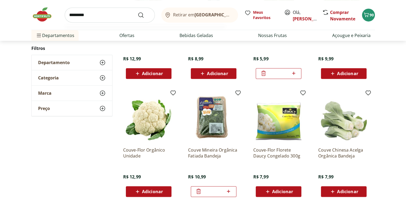
type input "*********"
click at [138, 12] on button "Submit Search" at bounding box center [144, 15] width 13 height 6
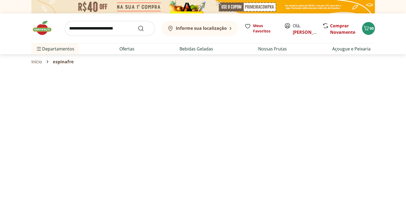
select select "**********"
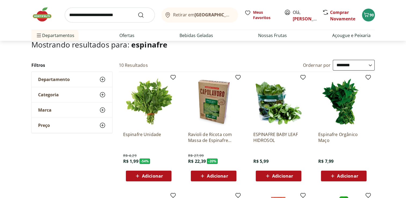
scroll to position [43, 0]
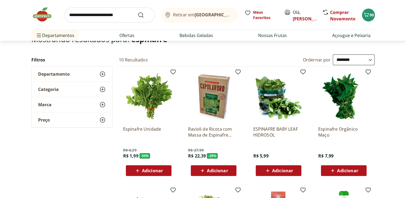
click at [156, 168] on span "Adicionar" at bounding box center [152, 170] width 21 height 4
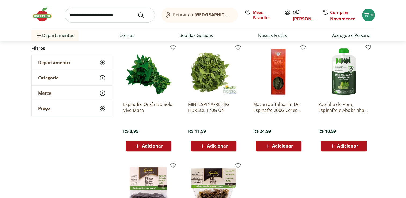
scroll to position [0, 0]
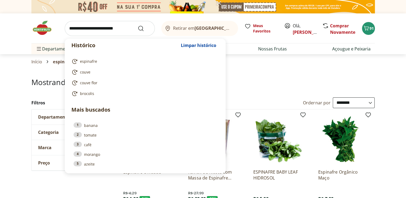
click at [104, 32] on input "search" at bounding box center [110, 28] width 90 height 15
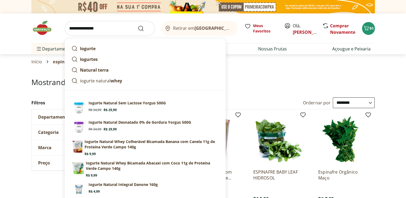
type input "**********"
click at [138, 25] on button "Submit Search" at bounding box center [144, 28] width 13 height 6
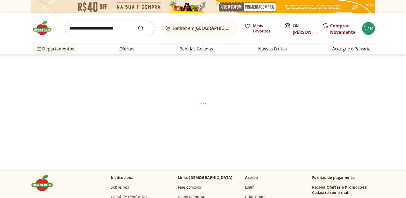
select select "**********"
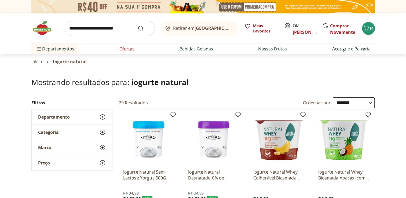
click at [126, 50] on link "Ofertas" at bounding box center [126, 49] width 15 height 6
select select "**********"
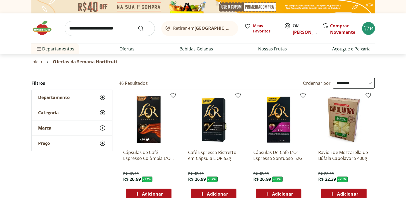
click at [344, 157] on p "Ravioli de Mozzarella de Búfala Capolavoro 400g" at bounding box center [343, 155] width 51 height 12
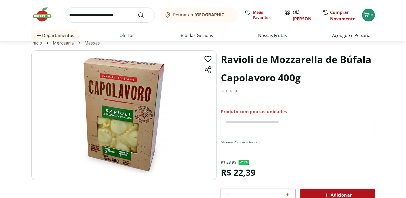
scroll to position [17, 0]
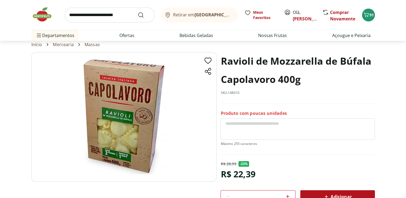
select select "**********"
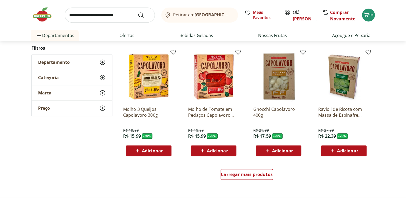
scroll to position [292, 0]
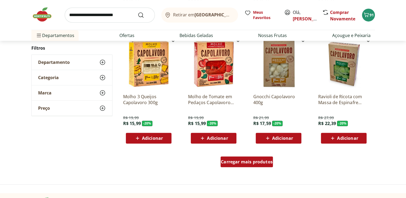
click at [242, 162] on span "Carregar mais produtos" at bounding box center [247, 162] width 52 height 4
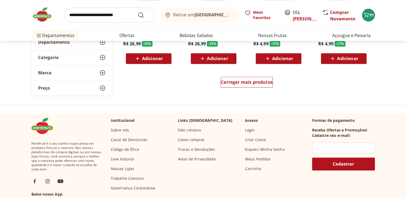
scroll to position [723, 0]
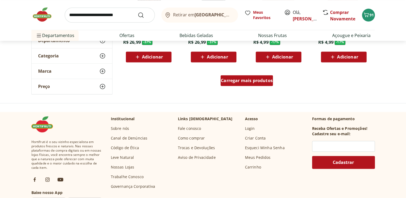
click at [261, 83] on span "Carregar mais produtos" at bounding box center [247, 80] width 52 height 4
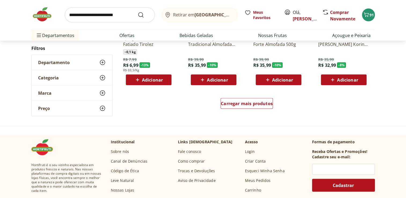
scroll to position [1042, 0]
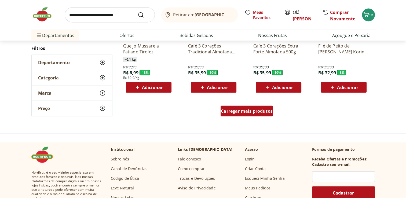
click at [244, 117] on link "Carregar mais produtos" at bounding box center [246, 112] width 52 height 13
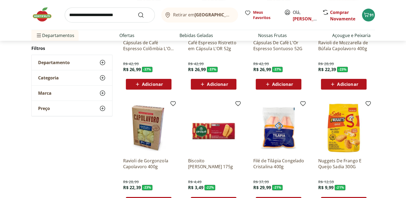
scroll to position [0, 0]
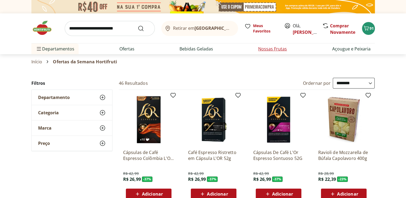
click at [277, 48] on link "Nossas Frutas" at bounding box center [272, 49] width 29 height 6
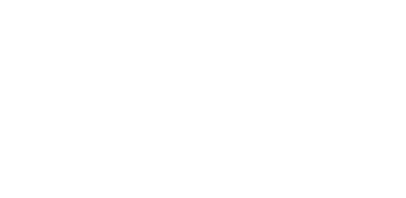
select select "**********"
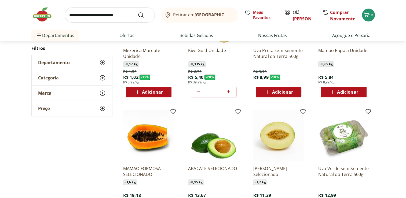
scroll to position [107, 0]
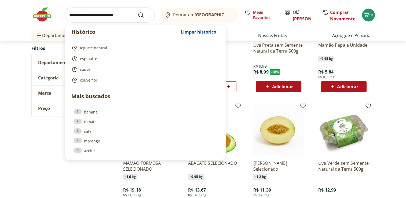
click at [99, 15] on input "search" at bounding box center [110, 15] width 90 height 15
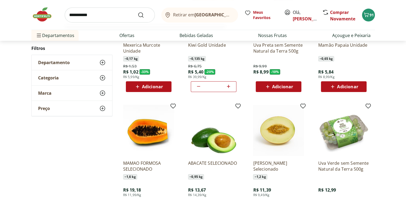
type input "**********"
click button "Submit Search" at bounding box center [144, 15] width 13 height 6
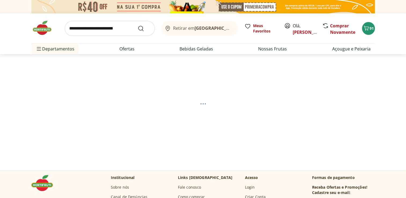
select select "**********"
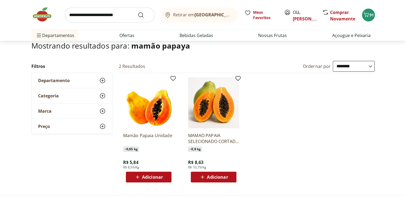
scroll to position [39, 0]
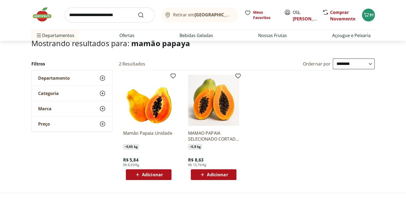
click at [146, 174] on span "Adicionar" at bounding box center [152, 174] width 21 height 4
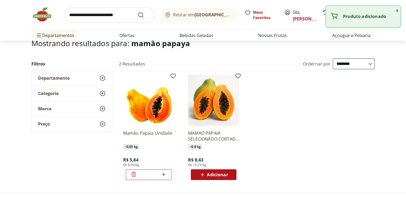
click at [163, 175] on icon at bounding box center [163, 174] width 7 height 6
type input "*"
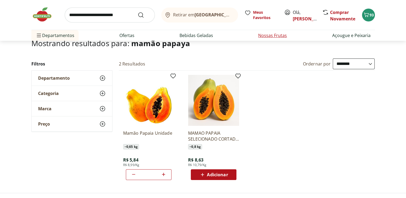
click at [272, 37] on link "Nossas Frutas" at bounding box center [272, 35] width 29 height 6
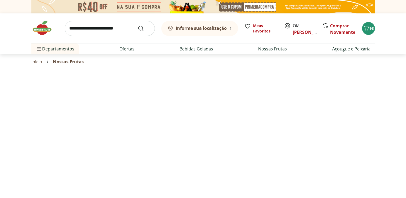
select select "**********"
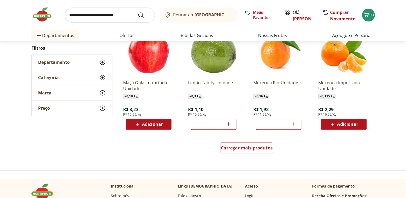
scroll to position [311, 0]
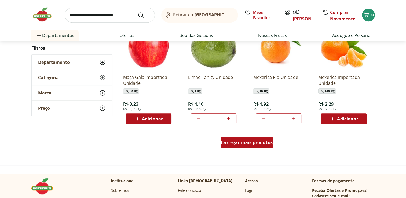
click at [257, 142] on span "Carregar mais produtos" at bounding box center [247, 142] width 52 height 4
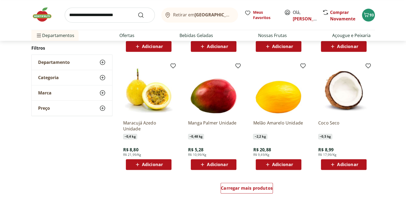
scroll to position [619, 0]
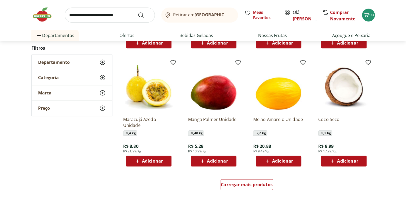
click at [162, 160] on span "Adicionar" at bounding box center [152, 161] width 21 height 4
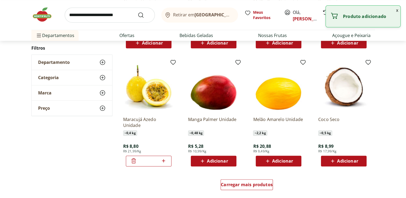
click at [131, 162] on icon at bounding box center [133, 160] width 6 height 6
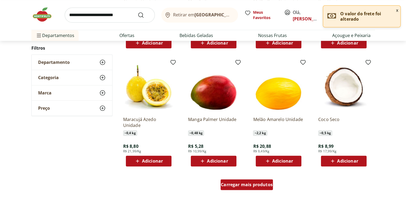
click at [259, 184] on span "Carregar mais produtos" at bounding box center [247, 184] width 52 height 4
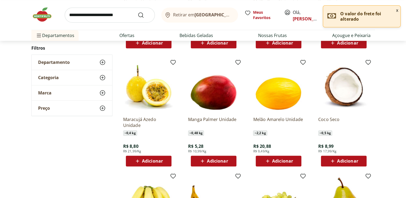
type input "*"
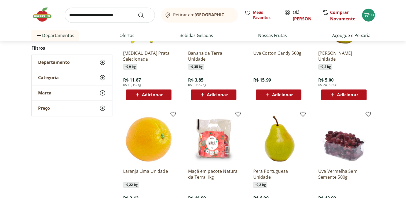
scroll to position [801, 0]
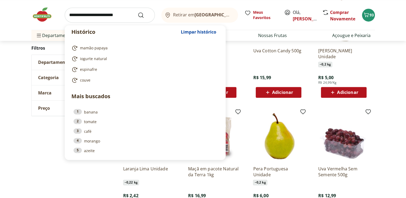
click at [110, 17] on input "search" at bounding box center [110, 15] width 90 height 15
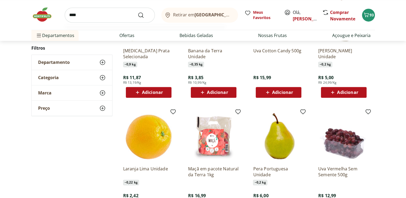
type input "****"
click at [138, 12] on button "Submit Search" at bounding box center [144, 15] width 13 height 6
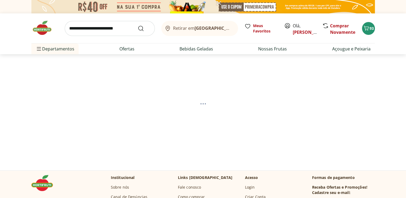
select select "**********"
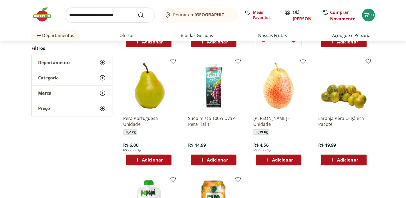
scroll to position [182, 0]
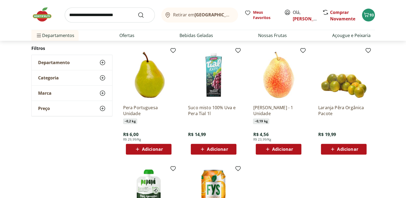
click at [281, 144] on button "Adicionar" at bounding box center [279, 149] width 46 height 11
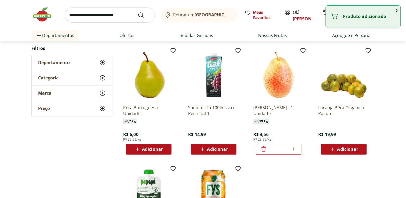
click at [293, 147] on icon at bounding box center [293, 149] width 7 height 6
type input "*"
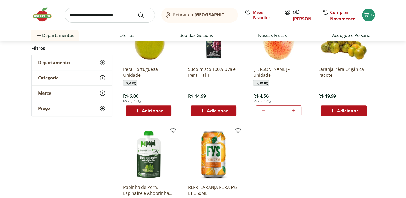
scroll to position [225, 0]
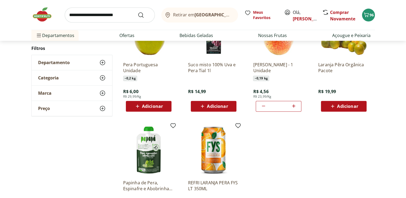
scroll to position [801, 0]
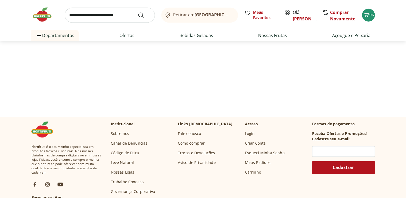
select select "**********"
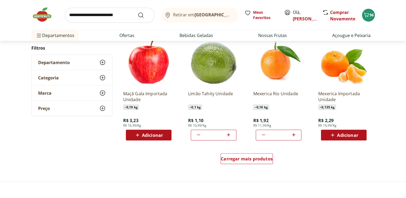
scroll to position [958, 0]
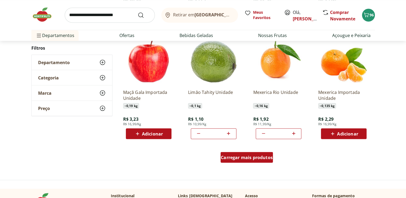
click at [246, 160] on div "Carregar mais produtos" at bounding box center [246, 157] width 52 height 11
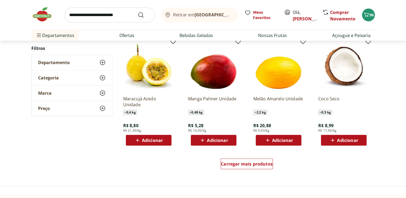
scroll to position [1305, 0]
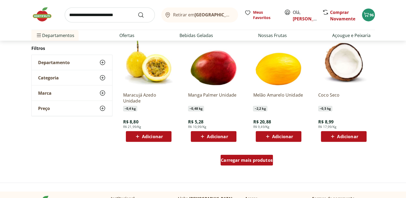
click at [255, 165] on div "Carregar mais produtos" at bounding box center [246, 160] width 52 height 11
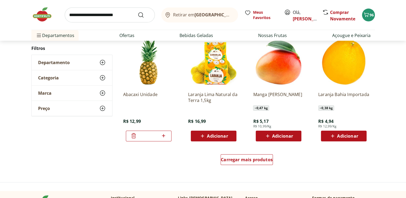
scroll to position [1656, 0]
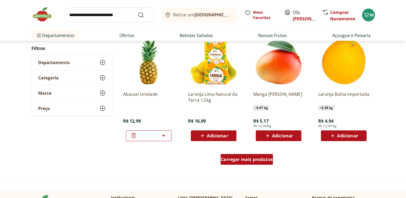
click at [262, 160] on span "Carregar mais produtos" at bounding box center [247, 159] width 52 height 4
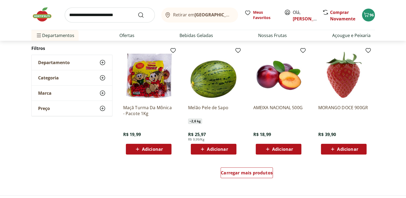
scroll to position [2017, 0]
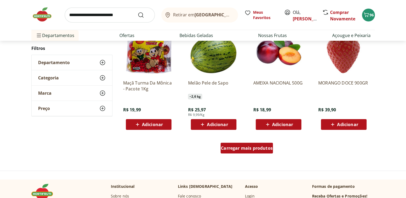
click at [231, 153] on div "Carregar mais produtos" at bounding box center [246, 148] width 52 height 11
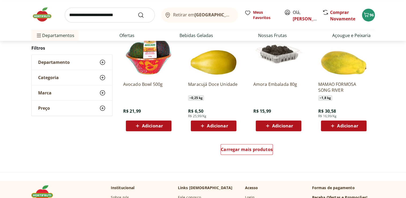
scroll to position [2367, 0]
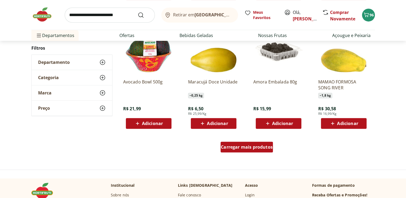
click at [256, 143] on div "Carregar mais produtos" at bounding box center [246, 147] width 52 height 11
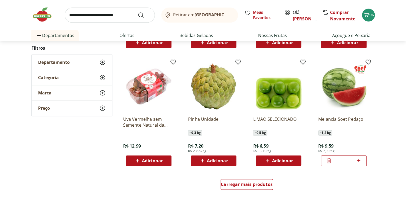
scroll to position [2682, 0]
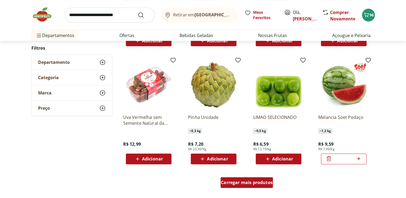
click at [265, 184] on span "Carregar mais produtos" at bounding box center [247, 182] width 52 height 4
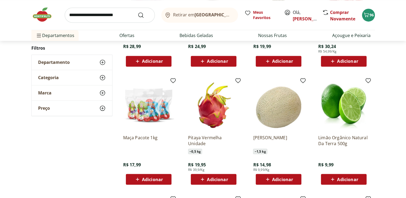
scroll to position [2896, 0]
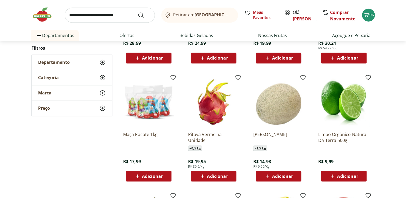
click at [215, 175] on span "Adicionar" at bounding box center [217, 176] width 21 height 4
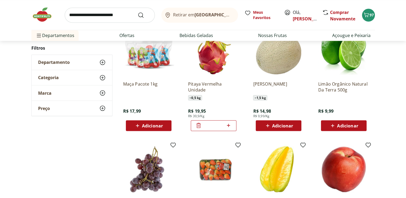
scroll to position [2950, 0]
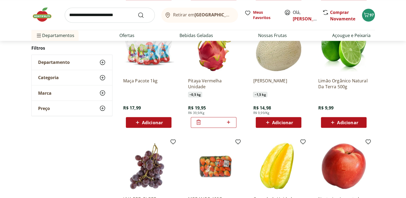
click at [200, 123] on icon at bounding box center [198, 122] width 6 height 6
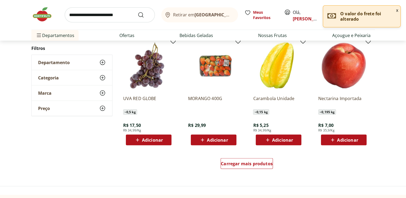
scroll to position [3057, 0]
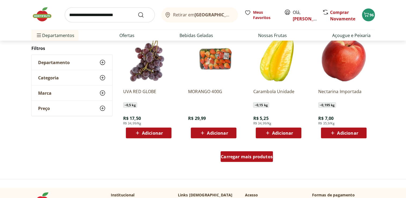
click at [237, 159] on div "Carregar mais produtos" at bounding box center [246, 156] width 52 height 11
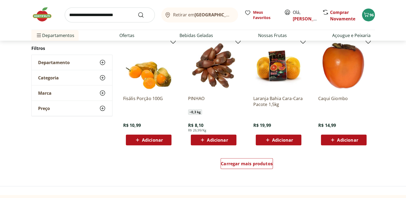
scroll to position [3401, 0]
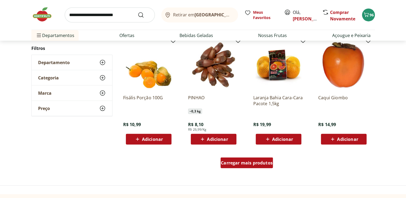
click at [260, 165] on div "Carregar mais produtos" at bounding box center [246, 162] width 52 height 11
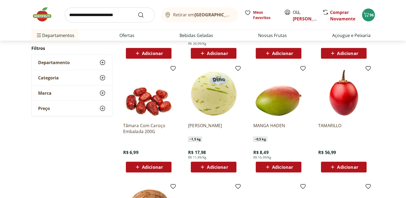
scroll to position [3497, 0]
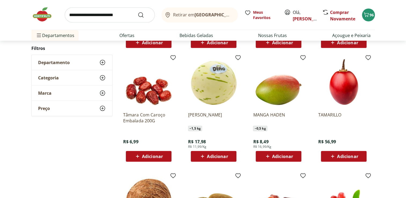
drag, startPoint x: 408, startPoint y: 195, endPoint x: 85, endPoint y: 172, distance: 323.7
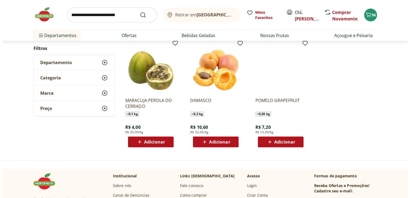
scroll to position [3758, 0]
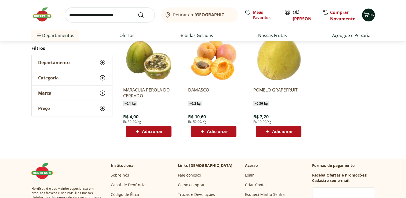
click at [366, 13] on icon "Carrinho" at bounding box center [365, 14] width 5 height 5
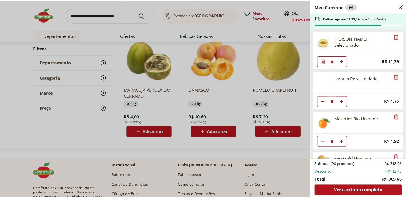
scroll to position [0, 0]
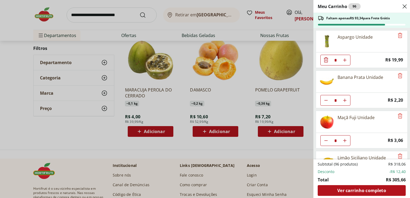
click at [289, 169] on div "Meu Carrinho 96 Faltam apenas R$ 93,34 para Frete Grátis Aspargo Unidade * Pric…" at bounding box center [205, 99] width 410 height 198
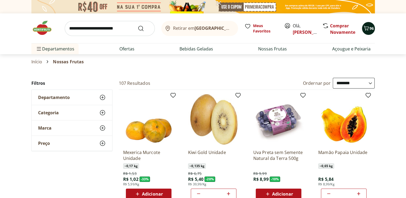
click at [368, 25] on icon "Carrinho" at bounding box center [366, 28] width 6 height 6
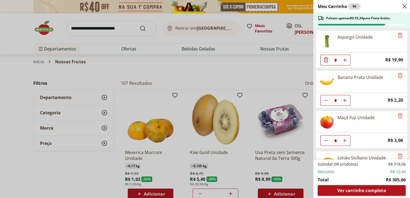
click at [123, 31] on div "Meu Carrinho 96 Faltam apenas R$ 93,34 para Frete Grátis Aspargo Unidade * Pric…" at bounding box center [205, 99] width 410 height 198
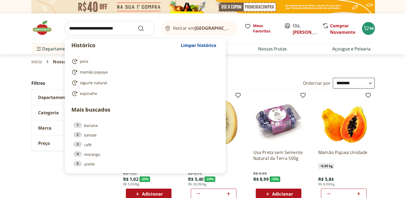
click at [109, 29] on input "search" at bounding box center [110, 28] width 90 height 15
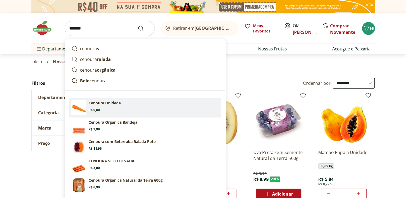
click at [97, 108] on span "Price: R$ 0,80" at bounding box center [93, 110] width 11 height 4
type input "**********"
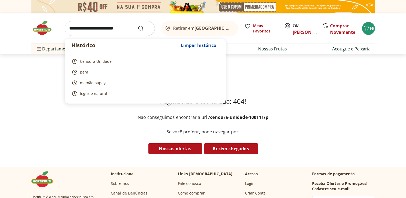
click at [90, 31] on input "search" at bounding box center [110, 28] width 90 height 15
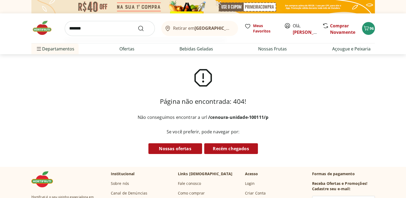
type input "*******"
click at [138, 25] on button "Submit Search" at bounding box center [144, 28] width 13 height 6
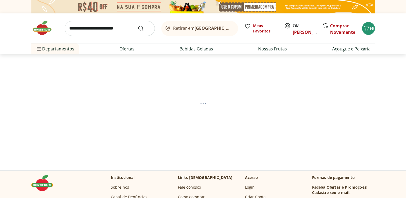
select select "**********"
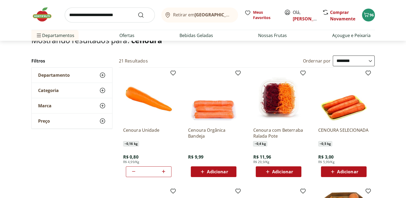
scroll to position [45, 0]
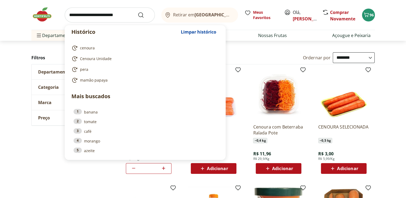
click at [103, 13] on input "search" at bounding box center [110, 15] width 90 height 15
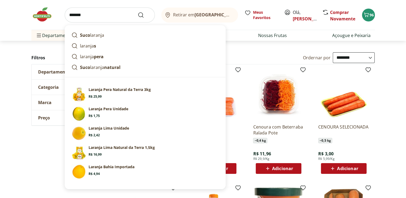
type input "*******"
click at [138, 12] on button "Submit Search" at bounding box center [144, 15] width 13 height 6
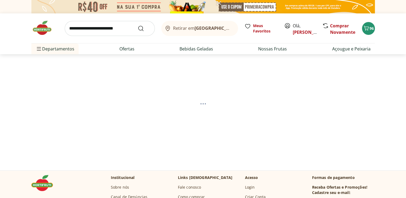
select select "**********"
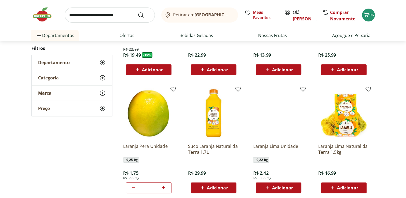
scroll to position [154, 0]
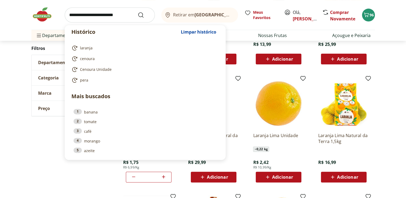
click at [86, 19] on input "search" at bounding box center [110, 15] width 90 height 15
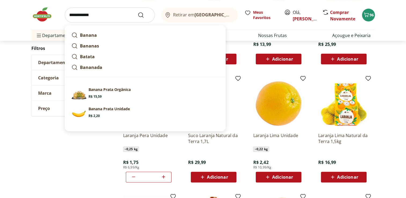
type input "**********"
click at [138, 12] on button "Submit Search" at bounding box center [144, 15] width 13 height 6
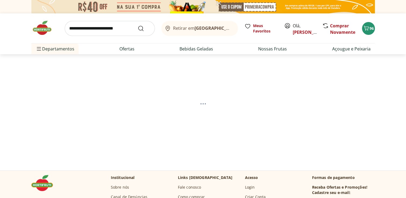
select select "**********"
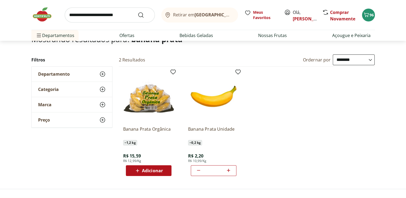
scroll to position [45, 0]
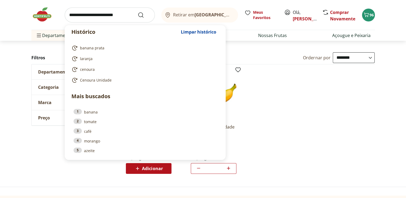
click at [89, 10] on input "search" at bounding box center [110, 15] width 90 height 15
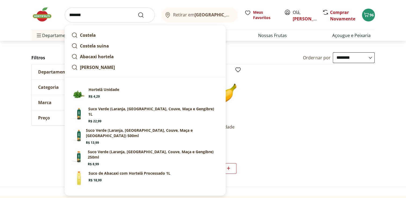
type input "*******"
click at [138, 12] on button "Submit Search" at bounding box center [144, 15] width 13 height 6
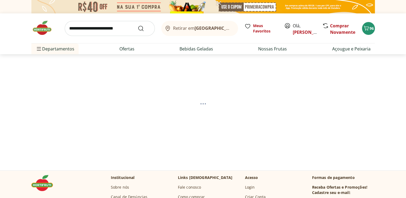
select select "**********"
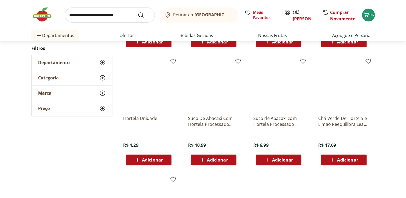
scroll to position [169, 0]
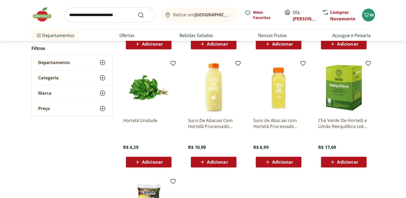
click at [148, 160] on span "Adicionar" at bounding box center [152, 162] width 21 height 4
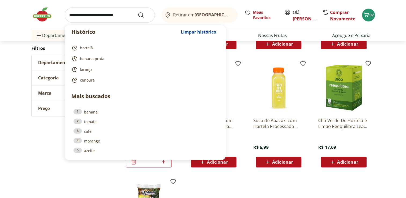
click at [115, 14] on input "search" at bounding box center [110, 15] width 90 height 15
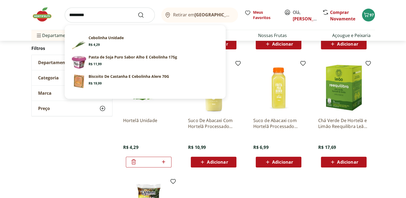
type input "*********"
click at [138, 12] on button "Submit Search" at bounding box center [144, 15] width 13 height 6
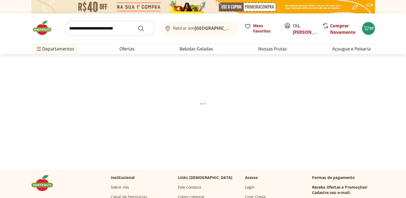
select select "**********"
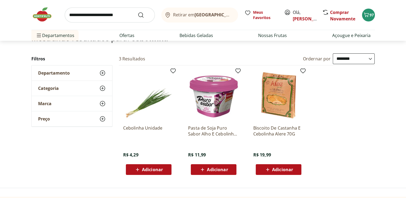
scroll to position [46, 0]
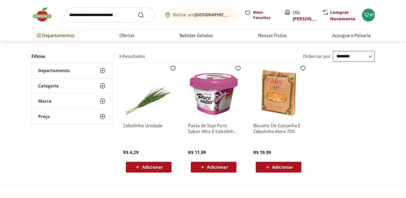
click at [152, 169] on span "Adicionar" at bounding box center [152, 167] width 21 height 4
click at [47, 14] on img at bounding box center [44, 14] width 27 height 16
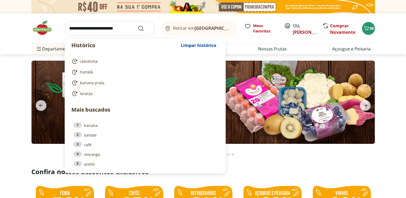
click at [95, 28] on input "search" at bounding box center [110, 28] width 90 height 15
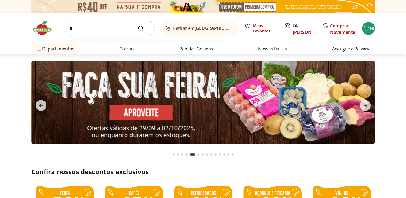
type input "***"
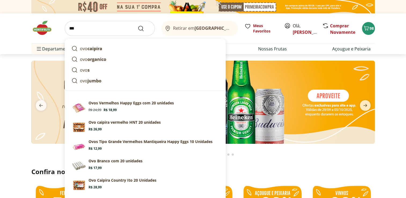
click button "Submit Search" at bounding box center [144, 28] width 13 height 6
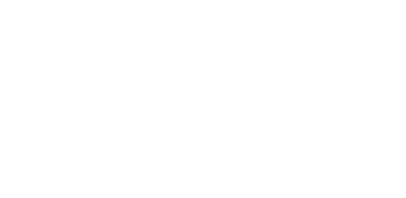
select select "**********"
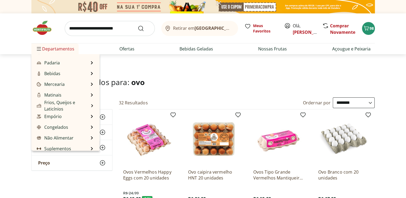
scroll to position [54, 0]
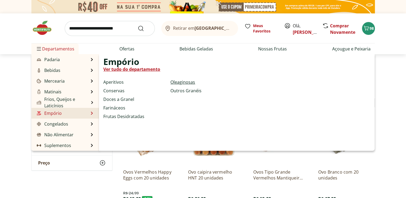
click at [177, 82] on link "Oleaginosas" at bounding box center [182, 82] width 25 height 6
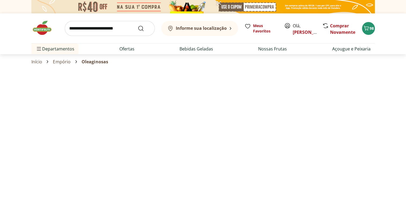
select select "**********"
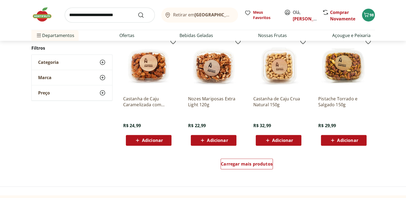
scroll to position [300, 0]
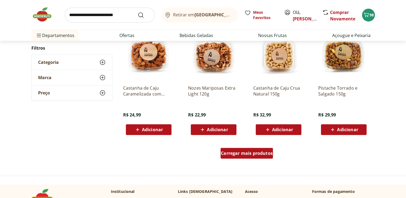
click at [251, 157] on div "Carregar mais produtos" at bounding box center [246, 153] width 52 height 11
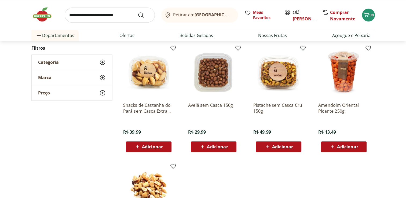
scroll to position [86, 0]
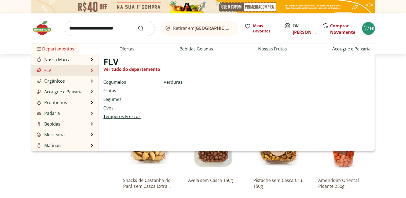
click at [115, 117] on link "Temperos Frescos" at bounding box center [121, 116] width 37 height 6
select select "**********"
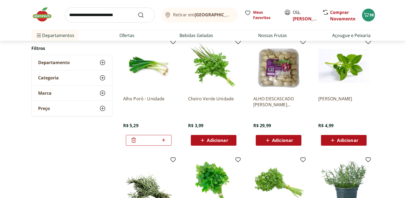
scroll to position [64, 0]
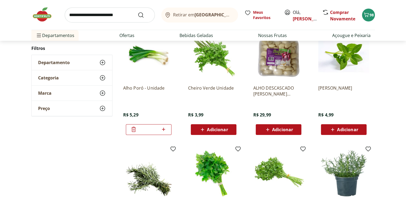
click at [356, 128] on span "Adicionar" at bounding box center [347, 129] width 21 height 4
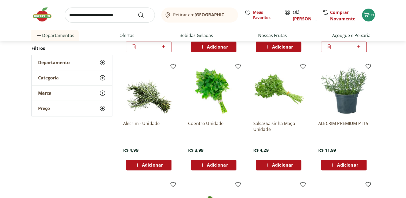
scroll to position [150, 0]
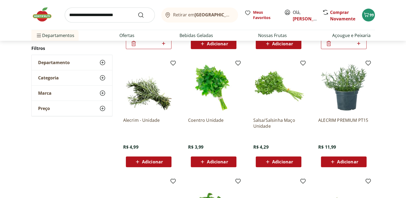
click at [137, 160] on icon at bounding box center [137, 161] width 7 height 6
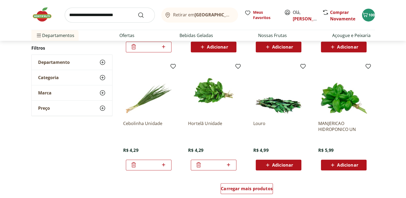
scroll to position [268, 0]
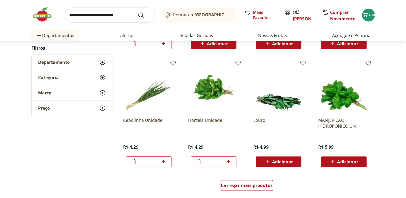
click at [289, 163] on span "Adicionar" at bounding box center [282, 162] width 21 height 4
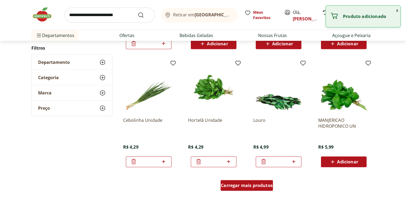
click at [251, 186] on span "Carregar mais produtos" at bounding box center [247, 185] width 52 height 4
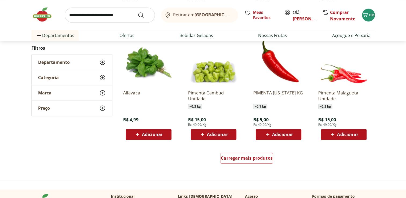
scroll to position [647, 0]
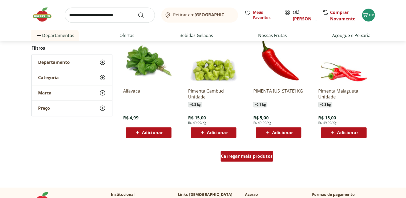
click at [263, 163] on link "Carregar mais produtos" at bounding box center [246, 157] width 52 height 13
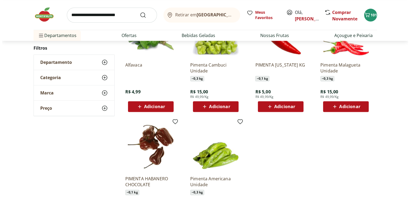
scroll to position [4, 0]
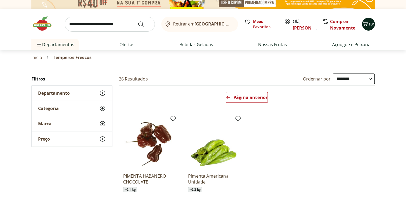
click at [370, 27] on div "101" at bounding box center [368, 24] width 4 height 9
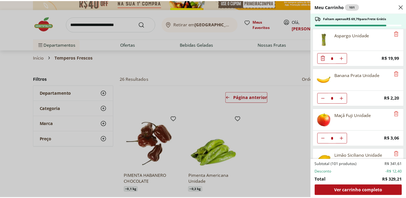
scroll to position [0, 0]
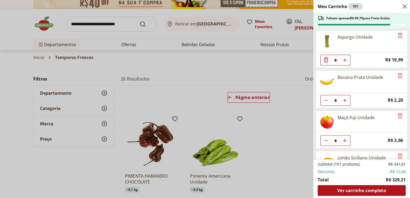
click at [114, 23] on div "Meu Carrinho 101 Faltam apenas R$ 69,79 para Frete Grátis Aspargo Unidade * Pri…" at bounding box center [205, 99] width 410 height 198
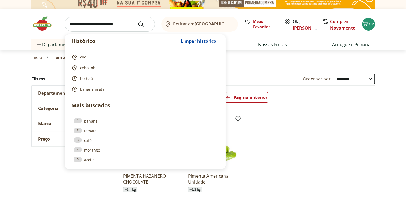
click at [114, 23] on input "search" at bounding box center [110, 24] width 90 height 15
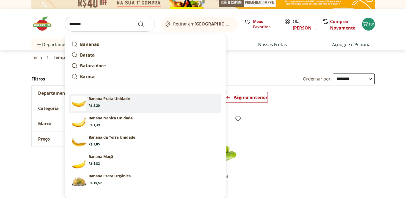
click at [98, 99] on p "Banana Prata Unidade" at bounding box center [108, 98] width 41 height 5
type input "**********"
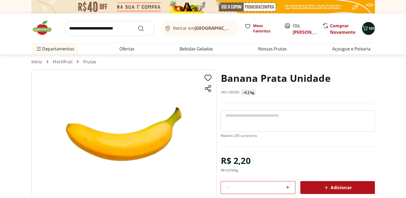
click at [372, 26] on span "101" at bounding box center [371, 28] width 6 height 5
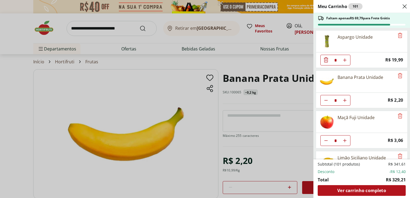
click at [90, 31] on div "Meu Carrinho 101 Faltam apenas R$ 69,79 para Frete Grátis Aspargo Unidade * Pri…" at bounding box center [205, 99] width 410 height 198
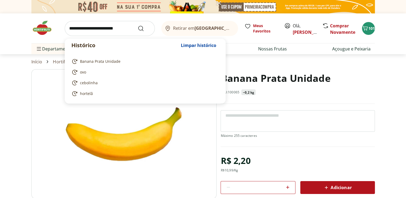
click at [90, 31] on input "search" at bounding box center [110, 28] width 90 height 15
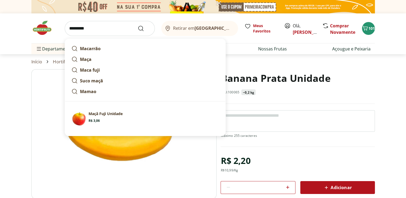
type input "*********"
click at [138, 25] on button "Submit Search" at bounding box center [144, 28] width 13 height 6
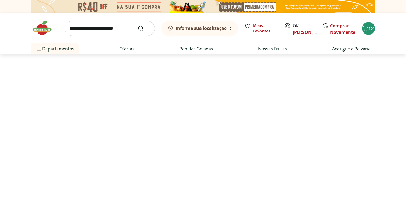
select select "**********"
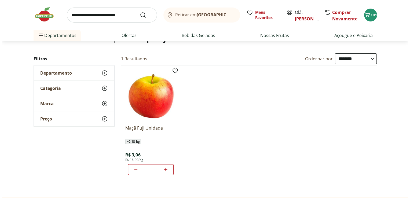
scroll to position [46, 0]
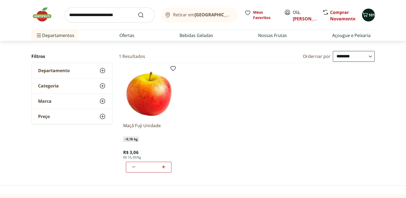
click at [368, 15] on span "101" at bounding box center [371, 14] width 6 height 5
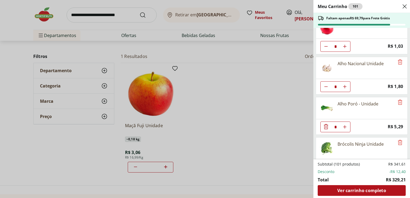
scroll to position [866, 0]
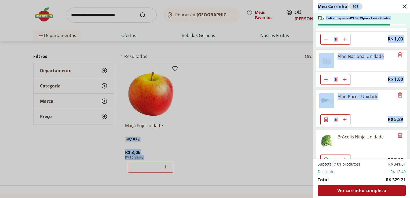
drag, startPoint x: 409, startPoint y: 115, endPoint x: 410, endPoint y: 127, distance: 12.6
click at [274, 122] on div "Meu Carrinho 101 Faltam apenas R$ 69,79 para Frete Grátis Aspargo Unidade * Pri…" at bounding box center [205, 99] width 410 height 198
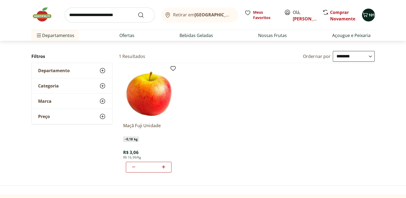
click at [369, 15] on span "101" at bounding box center [371, 14] width 6 height 5
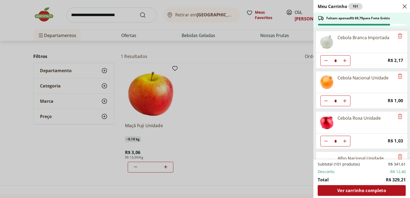
scroll to position [723, 0]
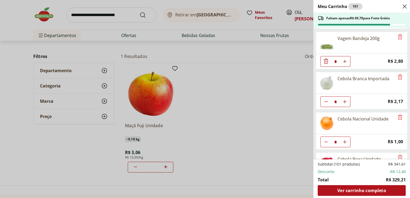
click at [323, 97] on button "Diminuir Quantidade" at bounding box center [325, 101] width 11 height 11
type input "*"
click at [323, 98] on icon "Diminuir Quantidade" at bounding box center [326, 101] width 6 height 6
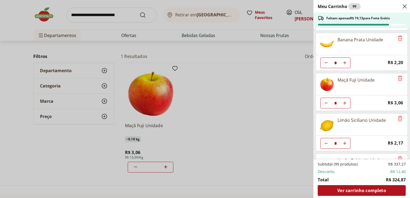
scroll to position [0, 0]
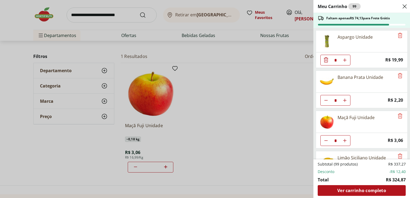
click at [116, 10] on div "Meu Carrinho 99 Faltam apenas R$ 74,13 para Frete Grátis Aspargo Unidade * Pric…" at bounding box center [205, 99] width 410 height 198
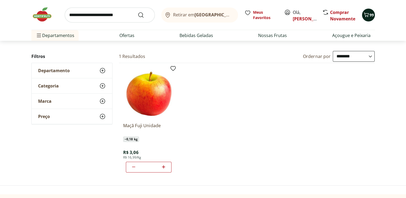
click at [371, 17] on span "99" at bounding box center [371, 14] width 4 height 5
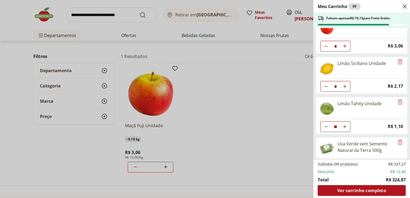
scroll to position [108, 0]
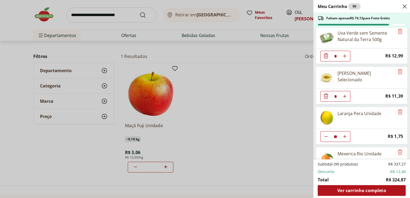
scroll to position [208, 0]
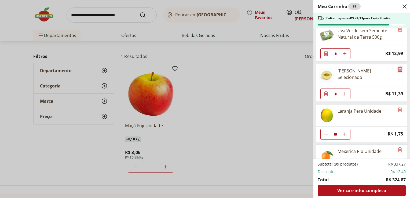
click at [397, 67] on icon "Remove" at bounding box center [400, 69] width 6 height 6
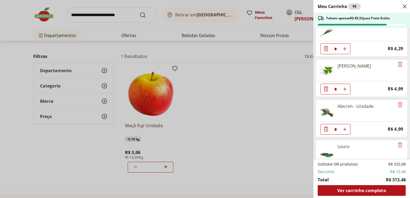
scroll to position [1227, 0]
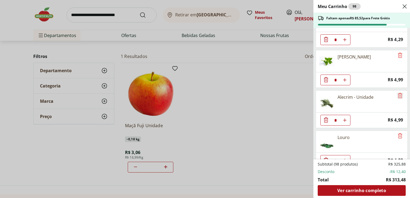
click at [400, 92] on icon "Remove" at bounding box center [400, 95] width 6 height 6
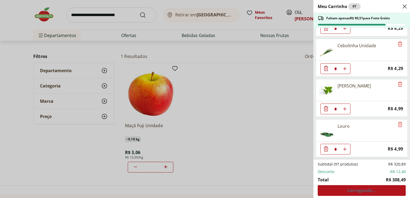
scroll to position [1187, 0]
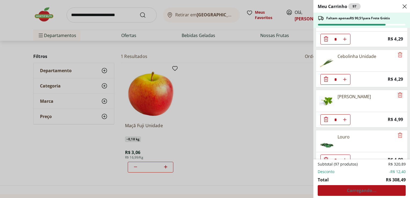
click at [398, 92] on icon "Remove" at bounding box center [400, 94] width 4 height 5
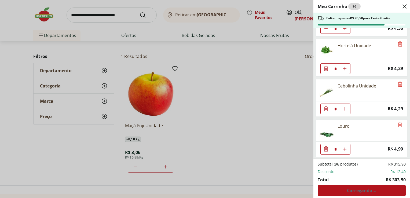
scroll to position [1148, 0]
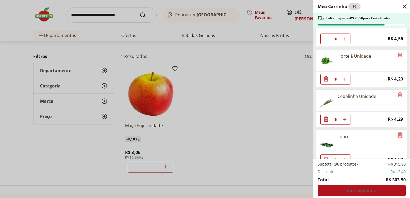
click at [398, 132] on icon "Remove" at bounding box center [400, 134] width 4 height 5
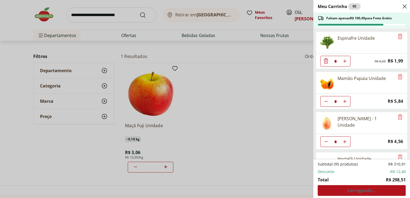
scroll to position [1043, 0]
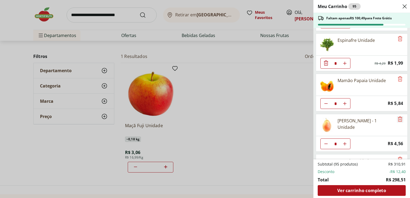
click at [400, 116] on icon "Remove" at bounding box center [400, 119] width 6 height 6
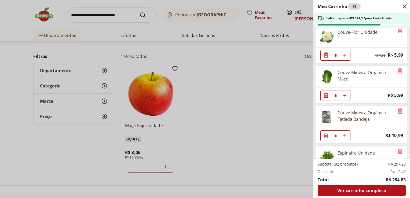
scroll to position [934, 0]
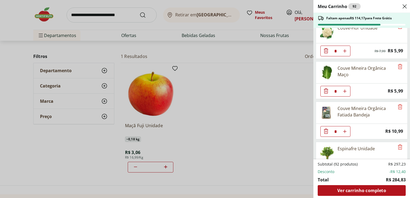
click at [326, 128] on icon "Diminuir Quantidade" at bounding box center [326, 131] width 6 height 6
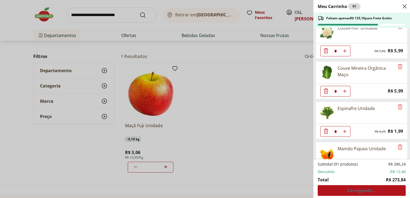
click at [346, 86] on button "Aumentar Quantidade" at bounding box center [344, 91] width 11 height 11
type input "*"
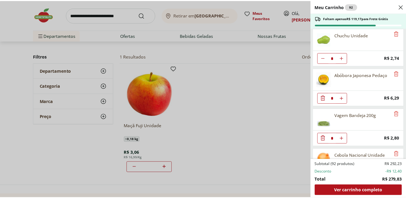
scroll to position [600, 0]
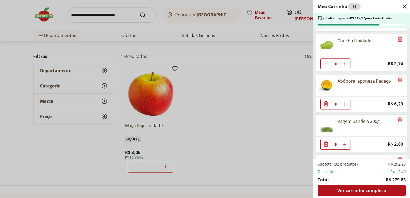
click at [112, 18] on div "Meu Carrinho 92 Faltam apenas R$ 119,17 para Frete Grátis Aspargo Unidade * Pri…" at bounding box center [205, 99] width 410 height 198
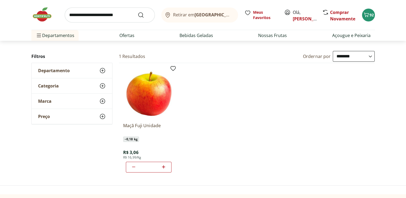
click at [362, 9] on button "92" at bounding box center [368, 15] width 13 height 13
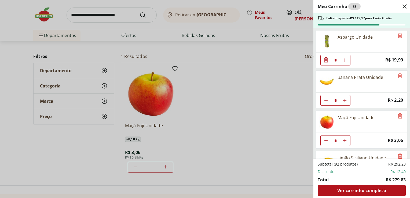
click at [112, 18] on div "Meu Carrinho 92 Faltam apenas R$ 119,17 para Frete Grátis Aspargo Unidade * Pri…" at bounding box center [205, 99] width 410 height 198
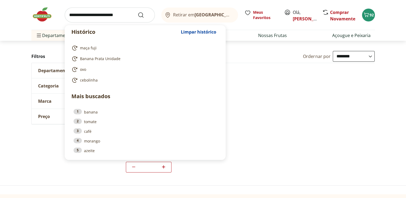
click at [112, 18] on input "search" at bounding box center [110, 15] width 90 height 15
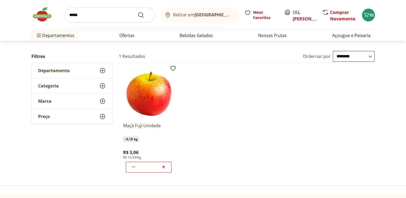
type input "*****"
click at [138, 12] on button "Submit Search" at bounding box center [144, 15] width 13 height 6
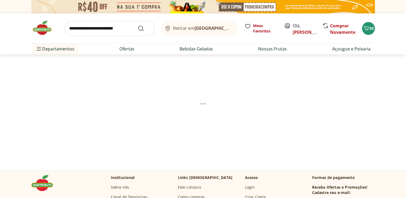
select select "**********"
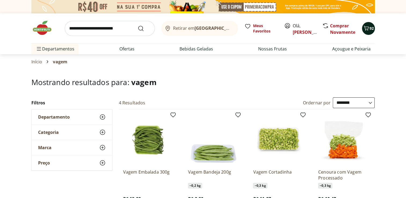
click at [370, 30] on span "92" at bounding box center [371, 28] width 4 height 5
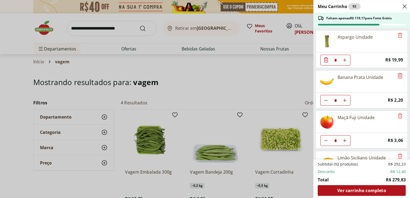
click at [397, 77] on icon "Remove" at bounding box center [400, 75] width 6 height 6
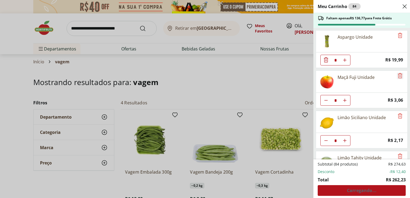
click at [397, 77] on icon "Remove" at bounding box center [400, 75] width 6 height 6
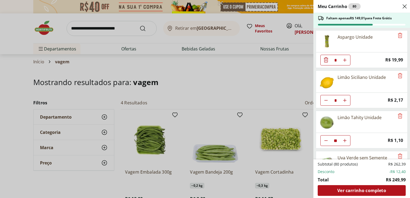
click at [179, 77] on div "Meu Carrinho 80 Faltam apenas R$ 149,01 para Frete Grátis Aspargo Unidade * Pri…" at bounding box center [205, 99] width 410 height 198
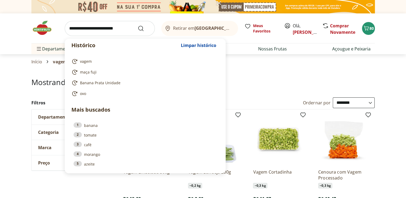
click at [100, 25] on input "search" at bounding box center [110, 28] width 90 height 15
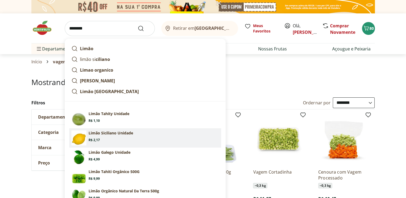
click at [94, 135] on p "Limão Siciliano Unidade" at bounding box center [110, 132] width 45 height 5
type input "**********"
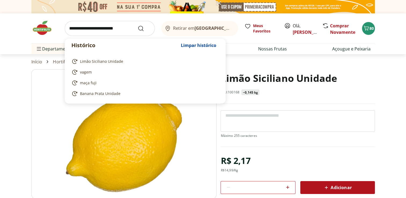
click at [108, 34] on input "search" at bounding box center [110, 28] width 90 height 15
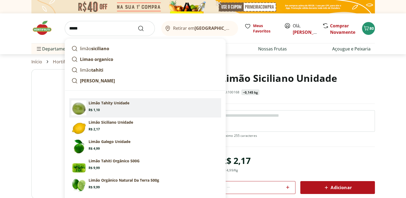
click at [95, 104] on p "Limão Tahity Unidade" at bounding box center [108, 102] width 41 height 5
type input "**********"
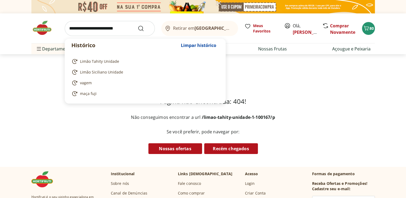
click at [106, 30] on input "search" at bounding box center [110, 28] width 90 height 15
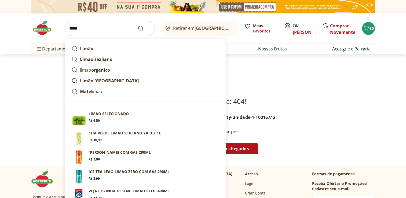
type input "*****"
click at [138, 25] on button "Submit Search" at bounding box center [144, 28] width 13 height 6
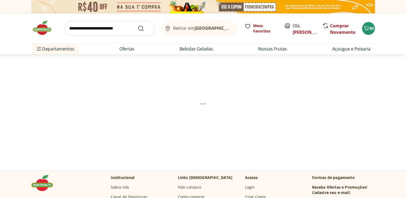
select select "**********"
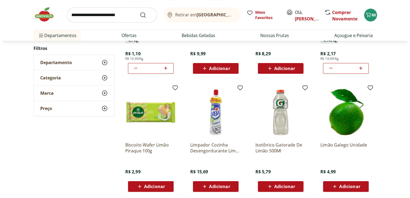
scroll to position [77, 0]
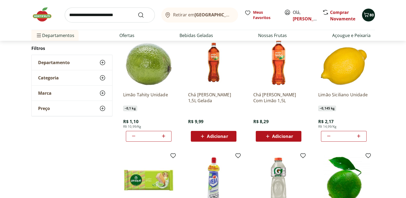
click at [370, 13] on span "80" at bounding box center [371, 14] width 4 height 5
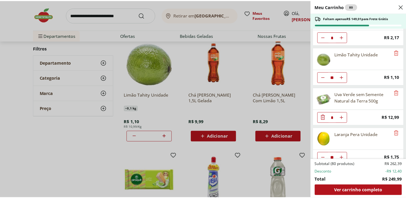
scroll to position [67, 0]
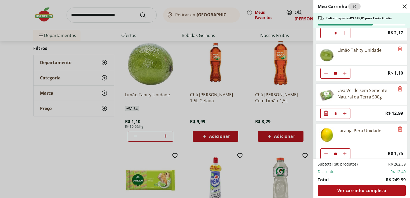
click at [116, 11] on div "Meu Carrinho 80 Faltam apenas R$ 149,01 para Frete Grátis Aspargo Unidade * Pri…" at bounding box center [205, 99] width 410 height 198
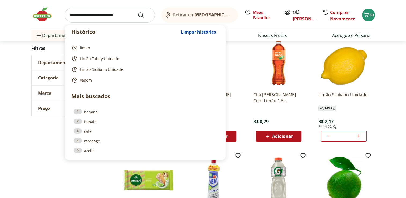
click at [116, 11] on input "search" at bounding box center [110, 15] width 90 height 15
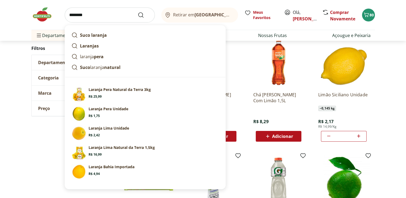
type input "*******"
click at [138, 12] on button "Submit Search" at bounding box center [144, 15] width 13 height 6
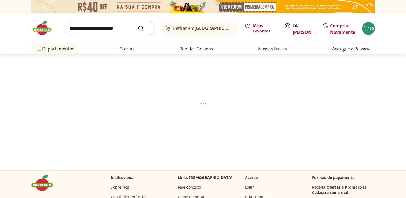
select select "**********"
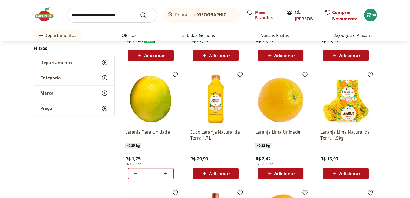
scroll to position [161, 0]
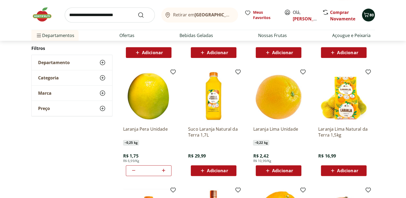
click at [369, 16] on icon "Carrinho" at bounding box center [366, 15] width 6 height 6
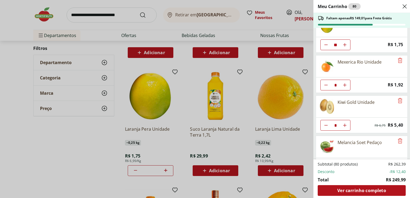
scroll to position [178, 0]
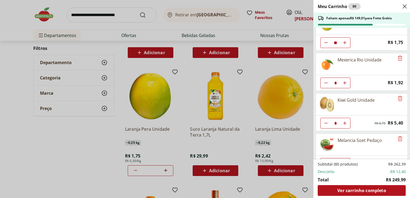
click at [324, 121] on icon "Diminuir Quantidade" at bounding box center [326, 123] width 4 height 4
click at [345, 121] on icon "Aumentar Quantidade" at bounding box center [344, 123] width 4 height 4
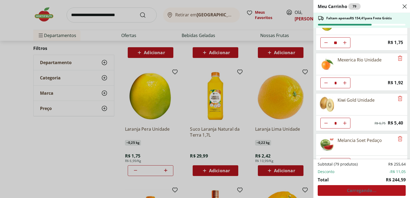
click at [345, 121] on icon "Aumentar Quantidade" at bounding box center [344, 123] width 4 height 4
type input "*"
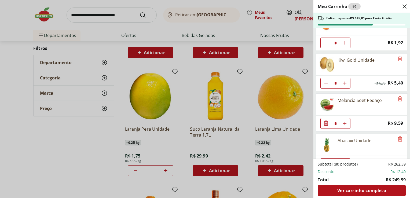
scroll to position [229, 0]
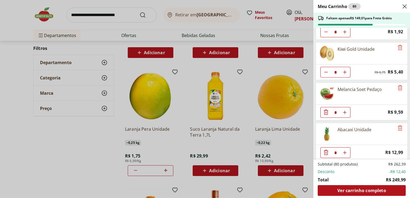
click at [402, 88] on div "Melancia Soet Pedaço" at bounding box center [362, 94] width 92 height 22
click at [398, 86] on icon "Remove" at bounding box center [400, 87] width 4 height 5
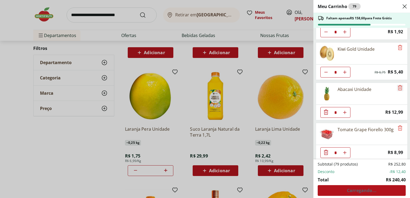
click at [398, 86] on icon "Remove" at bounding box center [400, 87] width 4 height 5
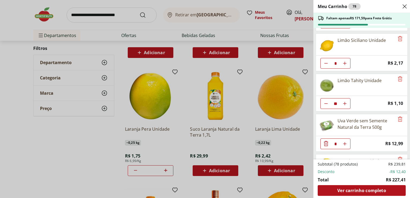
scroll to position [0, 0]
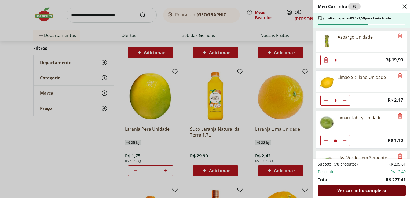
click at [365, 192] on span "Ver carrinho completo" at bounding box center [361, 190] width 49 height 4
